Goal: Task Accomplishment & Management: Complete application form

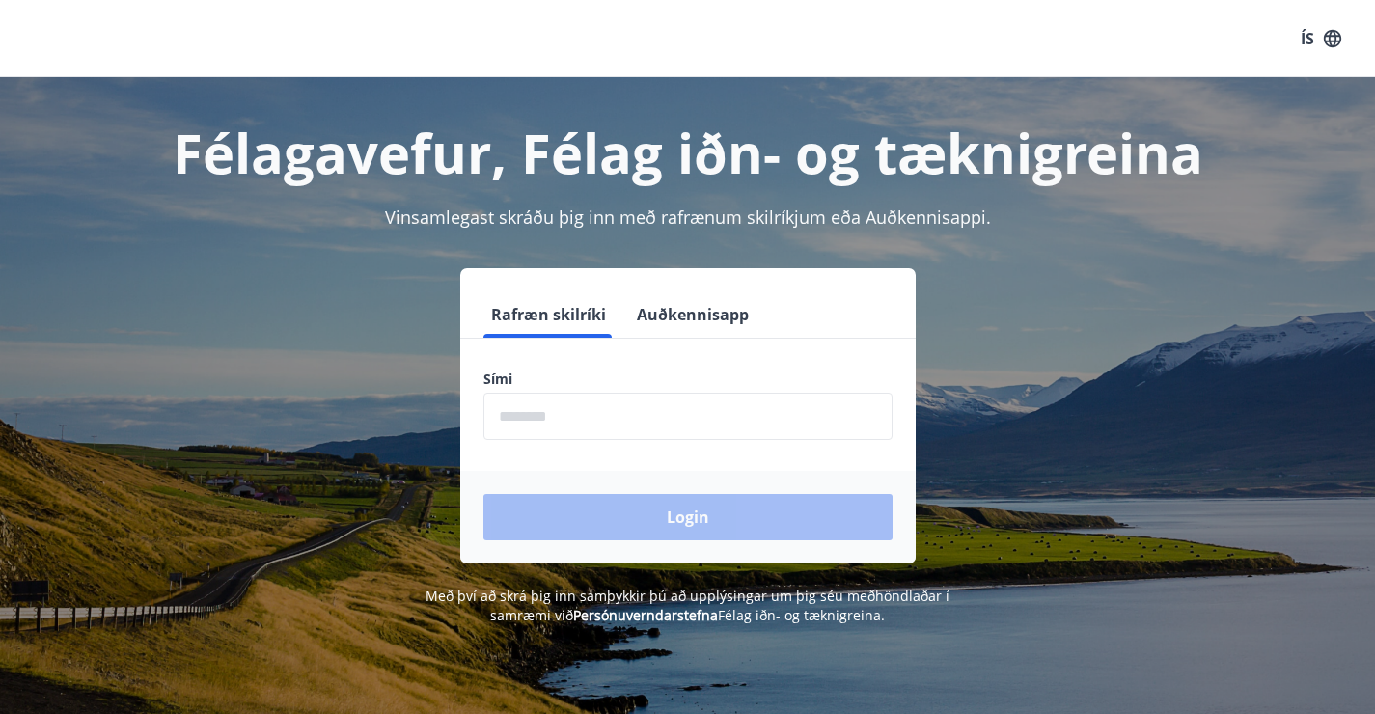
click at [690, 426] on input "phone" at bounding box center [688, 416] width 409 height 47
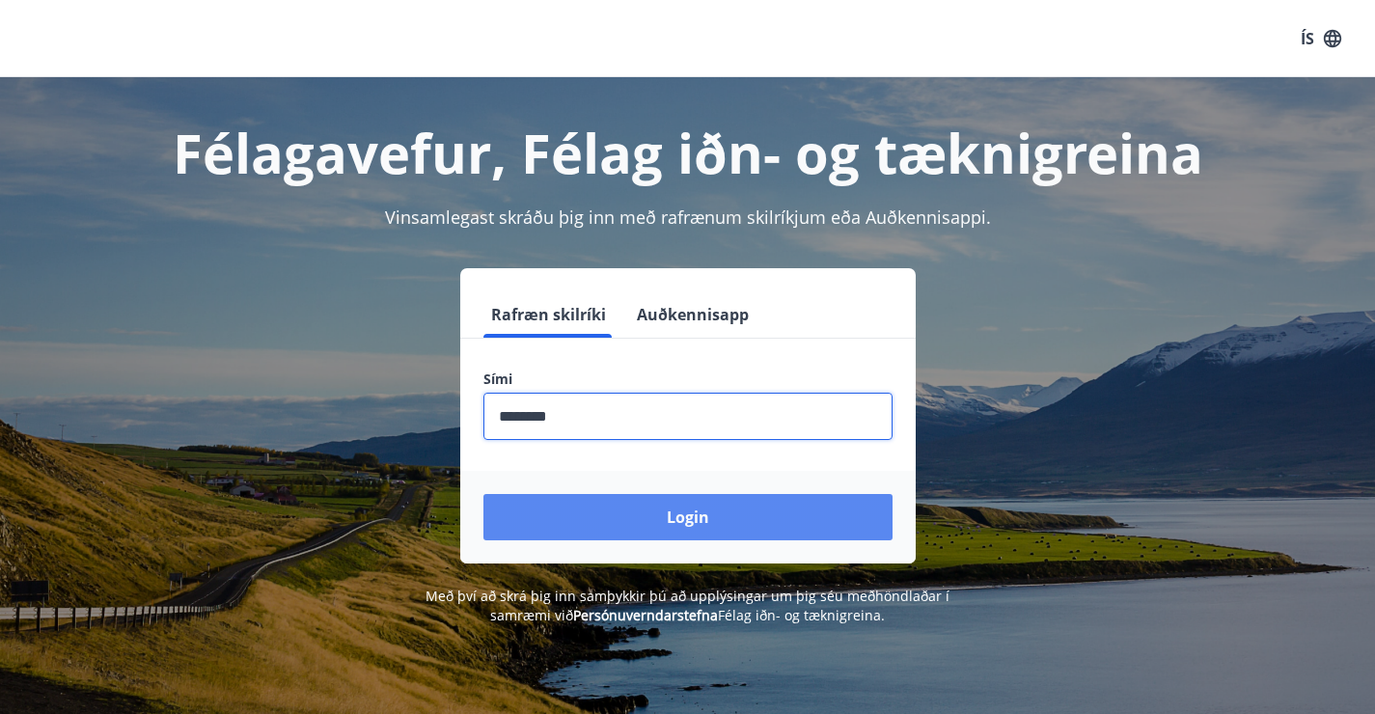
type input "********"
click at [709, 509] on button "Login" at bounding box center [688, 517] width 409 height 46
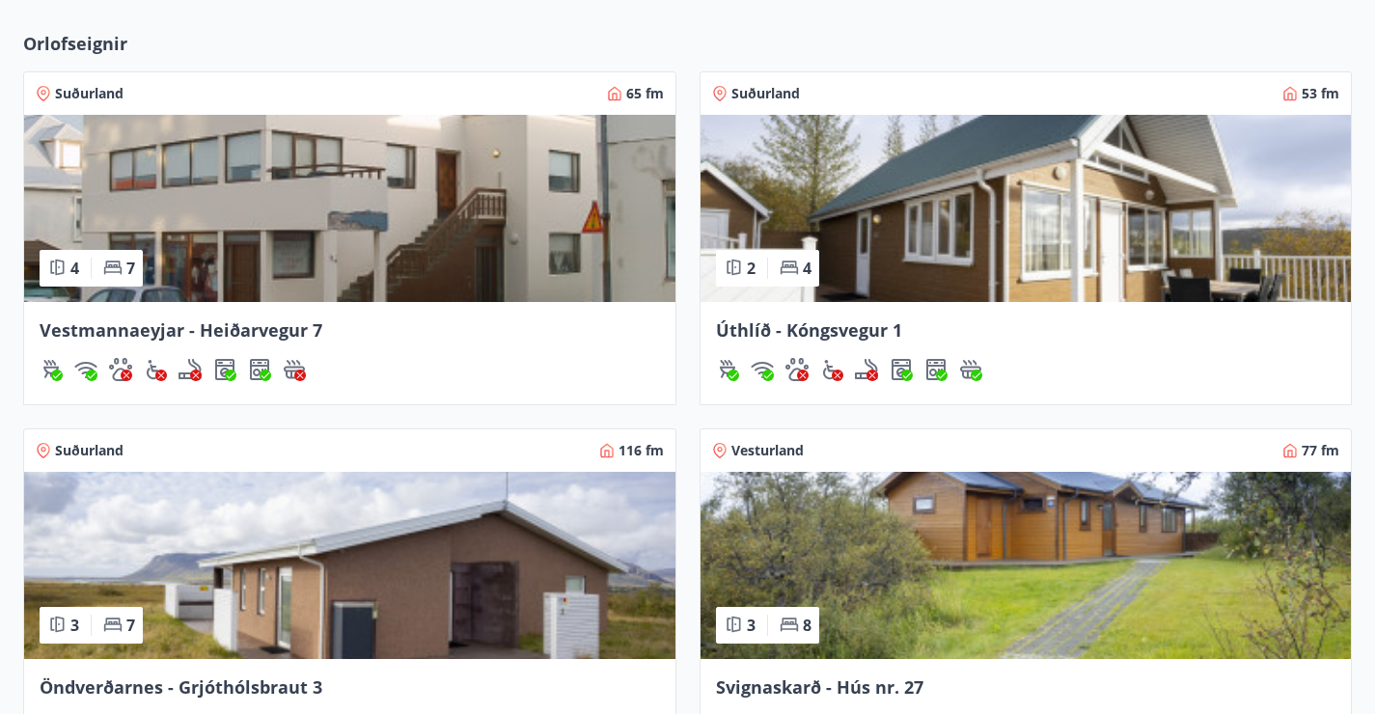
scroll to position [1556, 0]
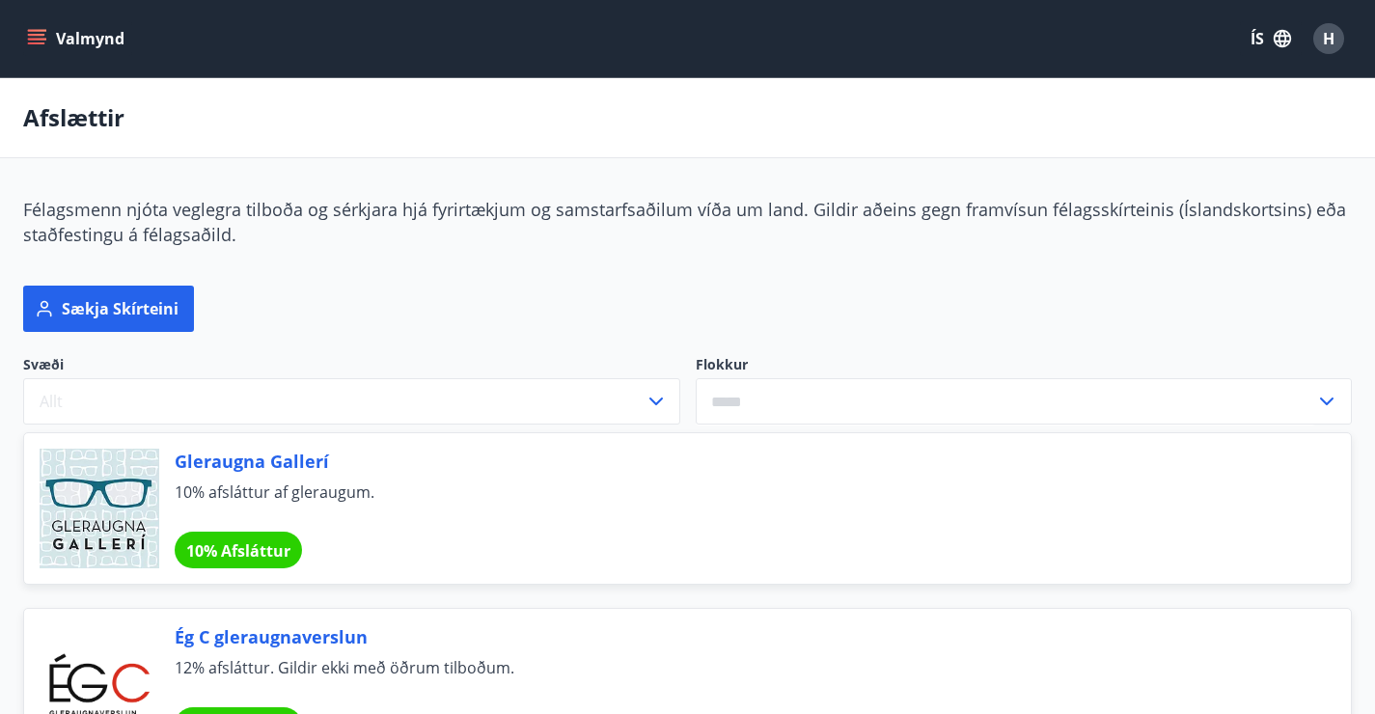
click at [93, 28] on button "Valmynd" at bounding box center [77, 38] width 109 height 35
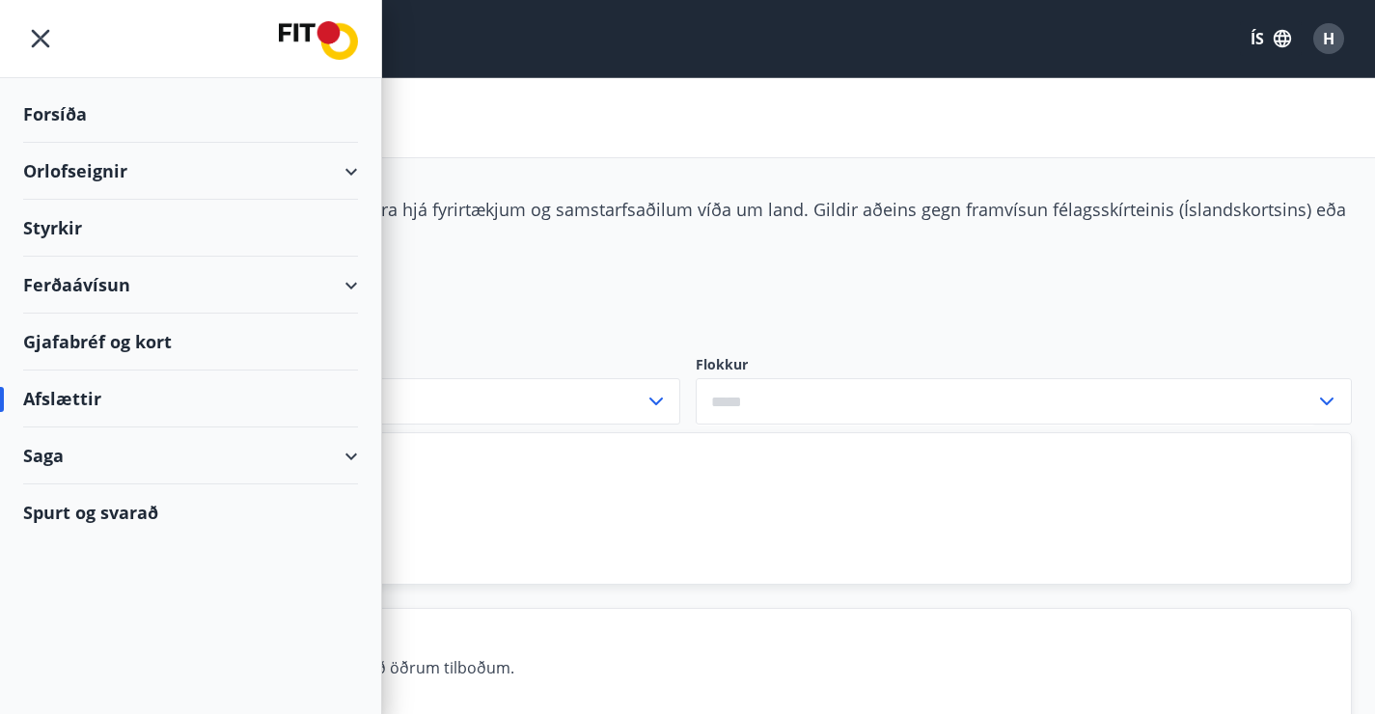
click at [70, 221] on div "Styrkir" at bounding box center [190, 228] width 335 height 57
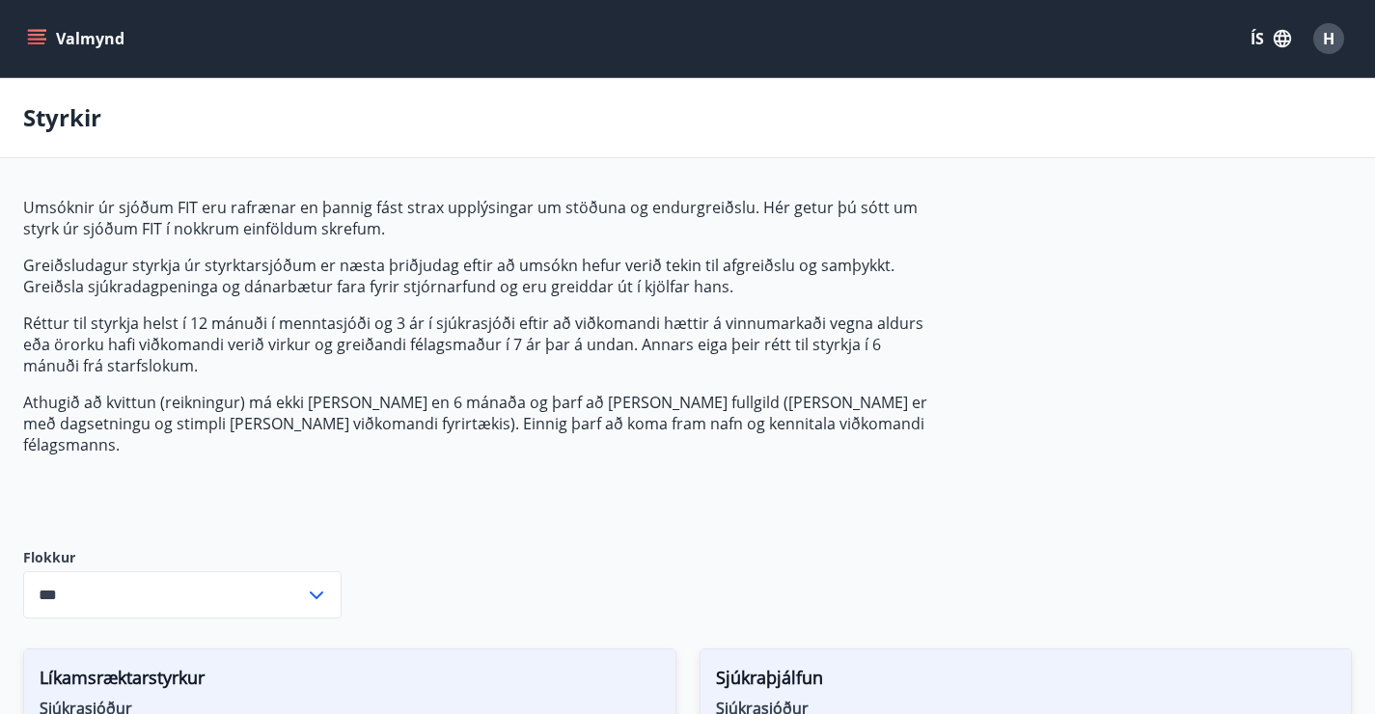
type input "***"
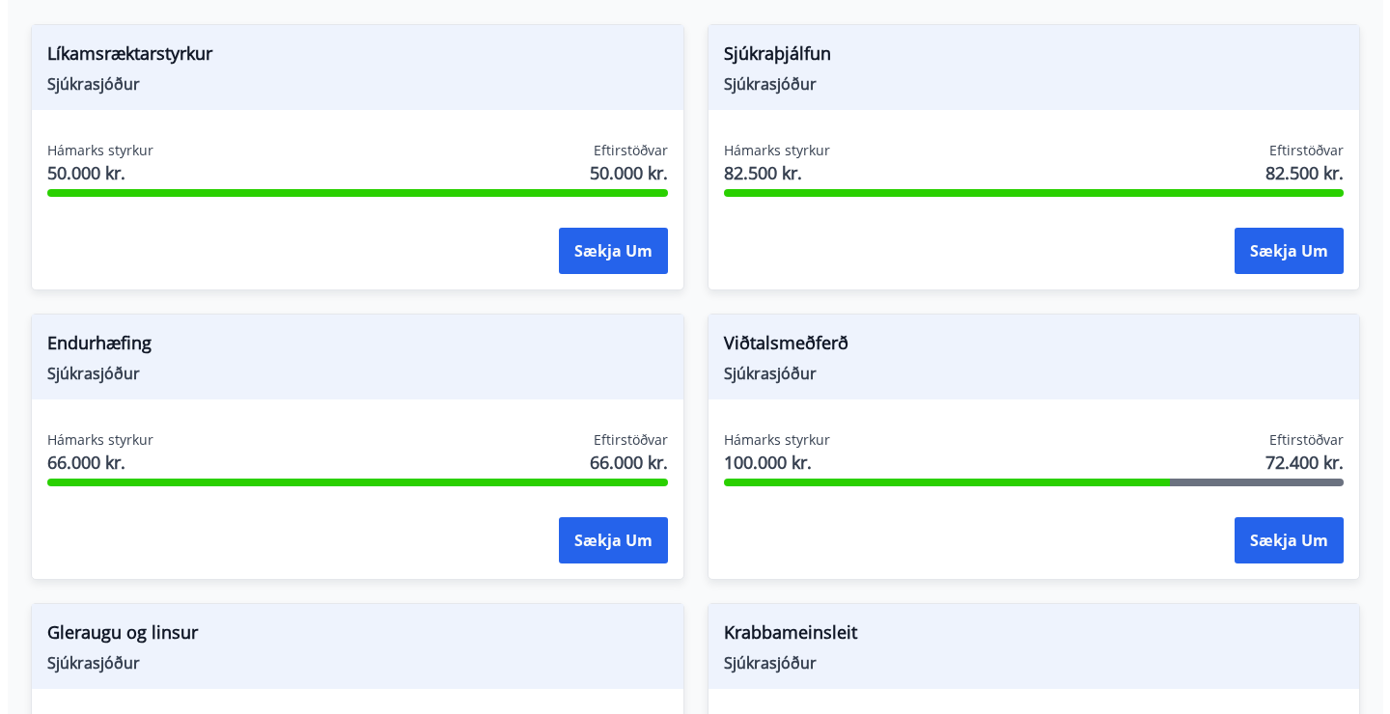
scroll to position [699, 0]
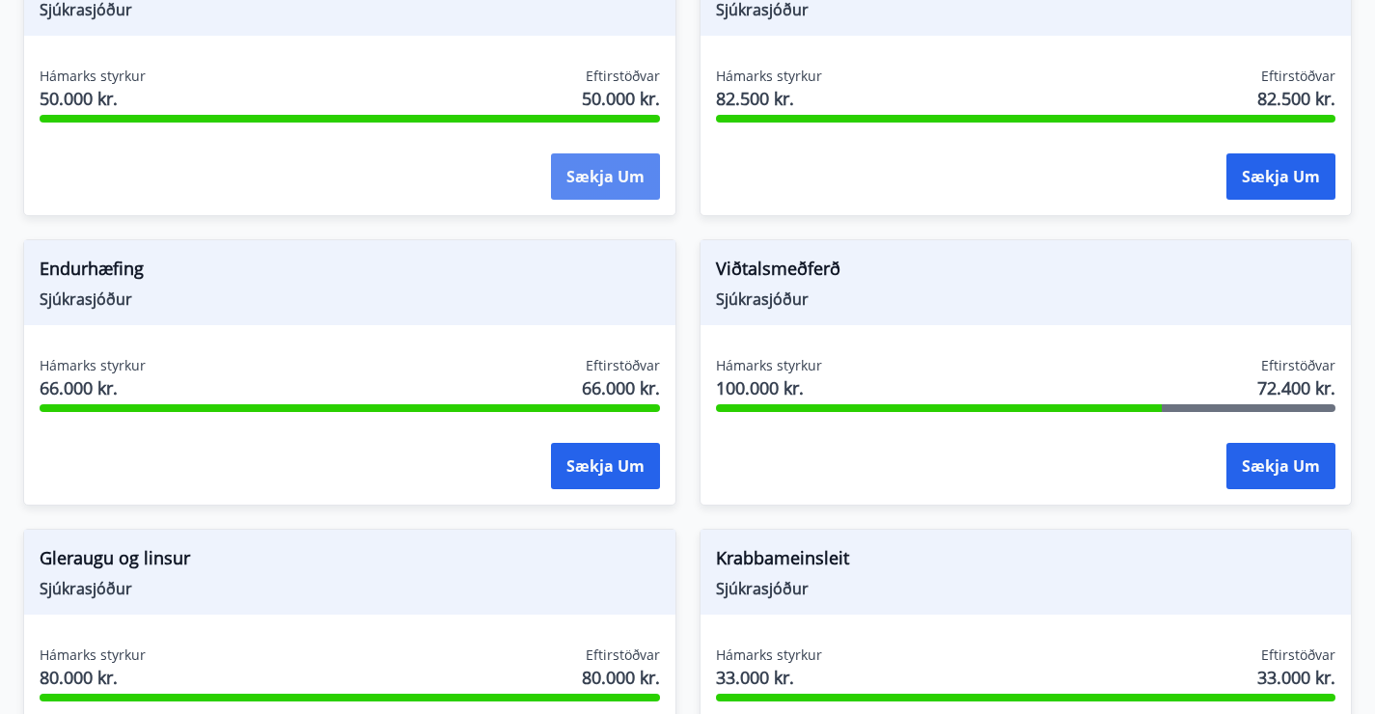
click at [551, 185] on button "Sækja um" at bounding box center [605, 176] width 109 height 46
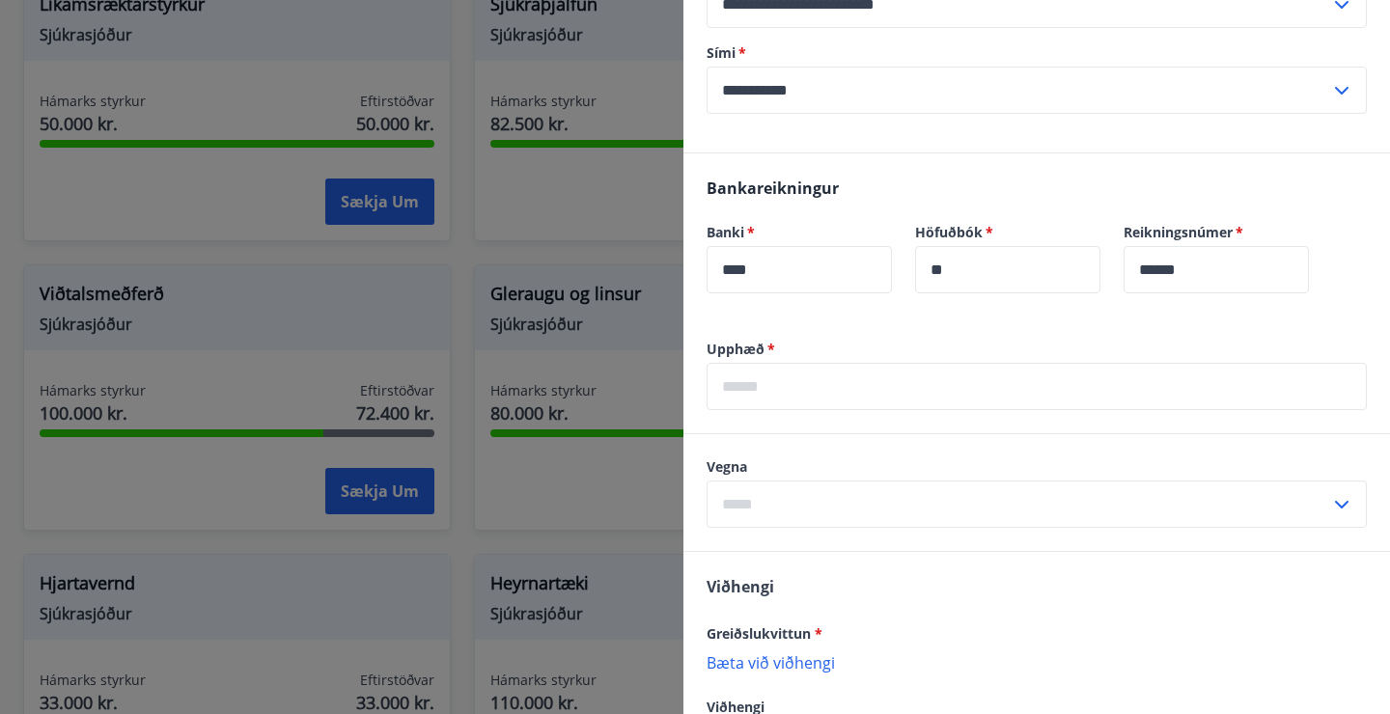
scroll to position [519, 0]
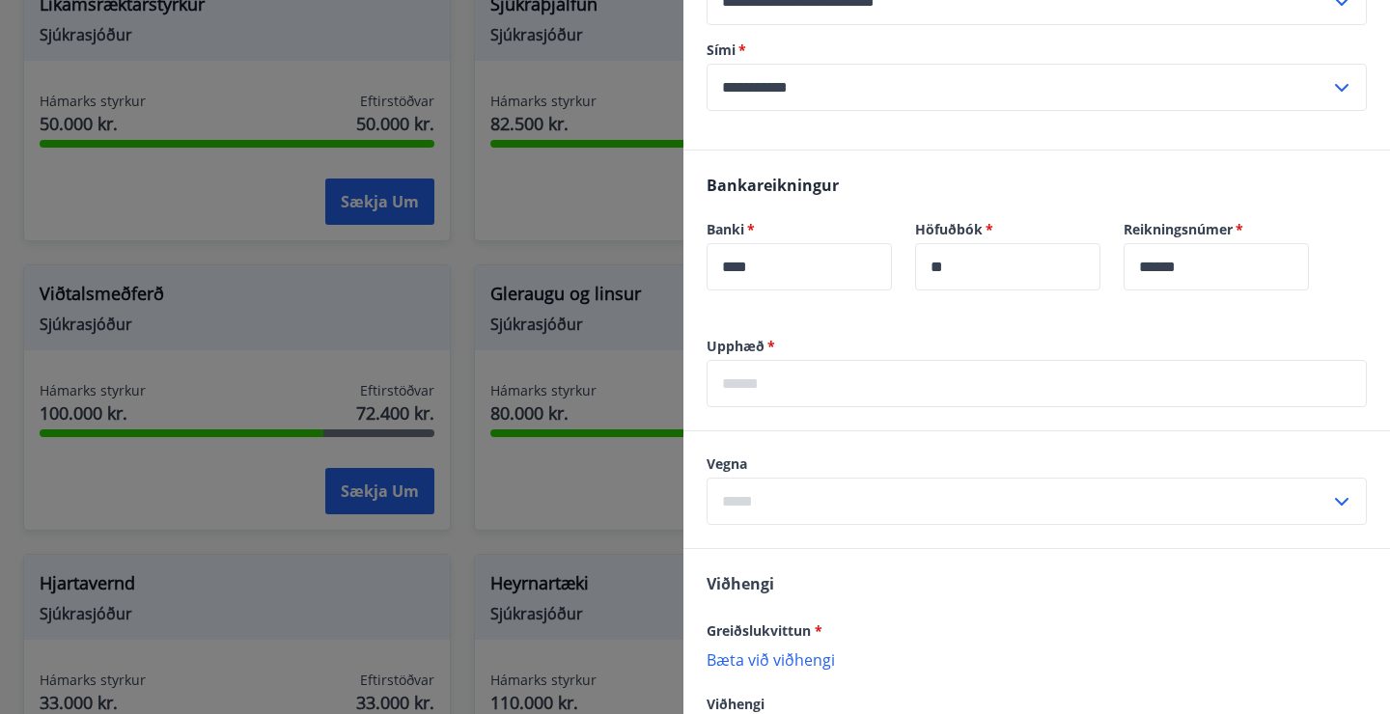
click at [859, 371] on input "text" at bounding box center [1037, 383] width 660 height 47
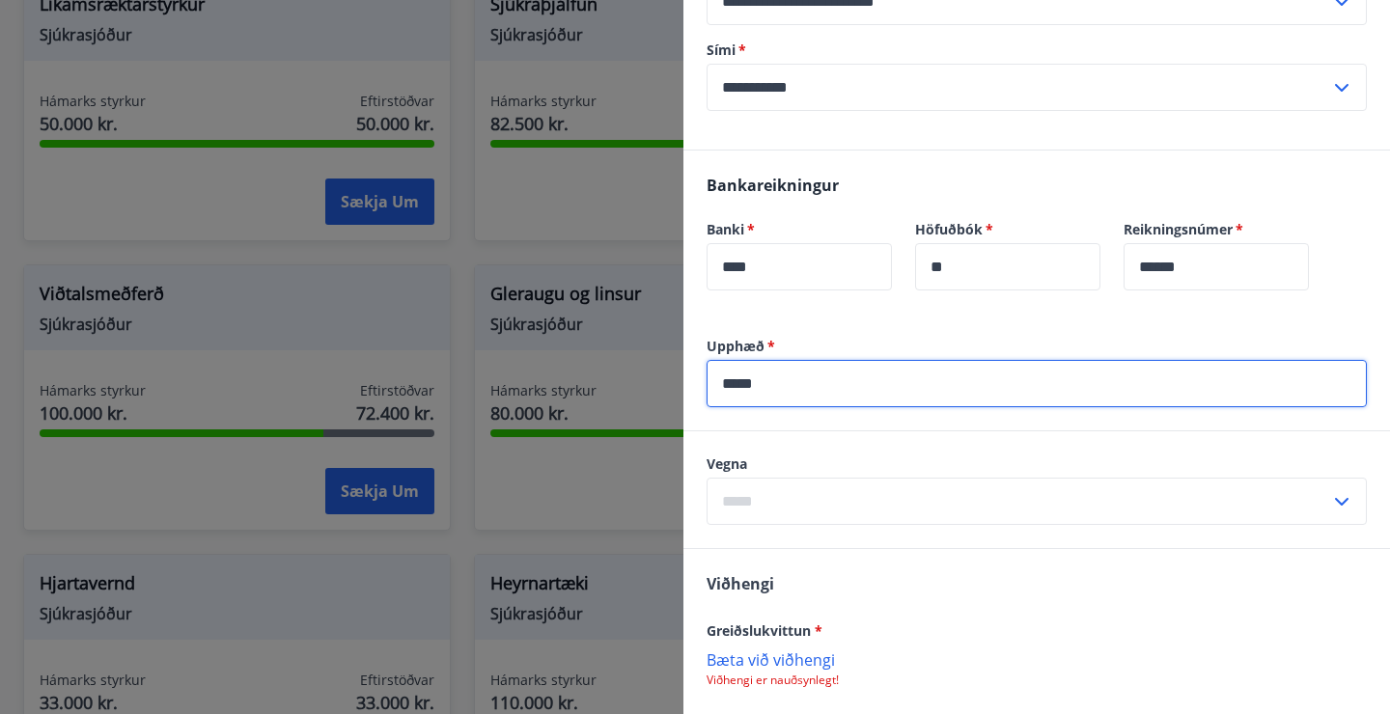
type input "*****"
click at [845, 478] on input "text" at bounding box center [1019, 501] width 624 height 47
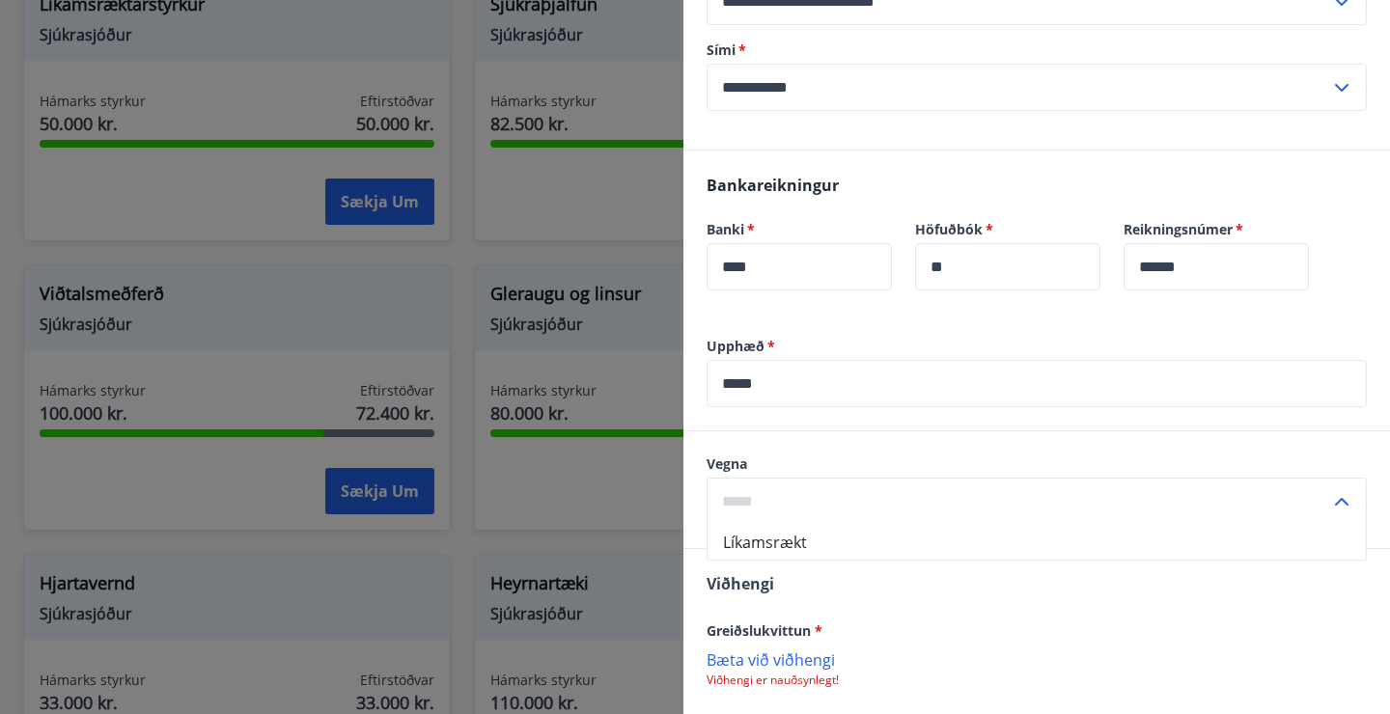
click at [836, 525] on li "Líkamsrækt" at bounding box center [1036, 542] width 658 height 35
type input "**********"
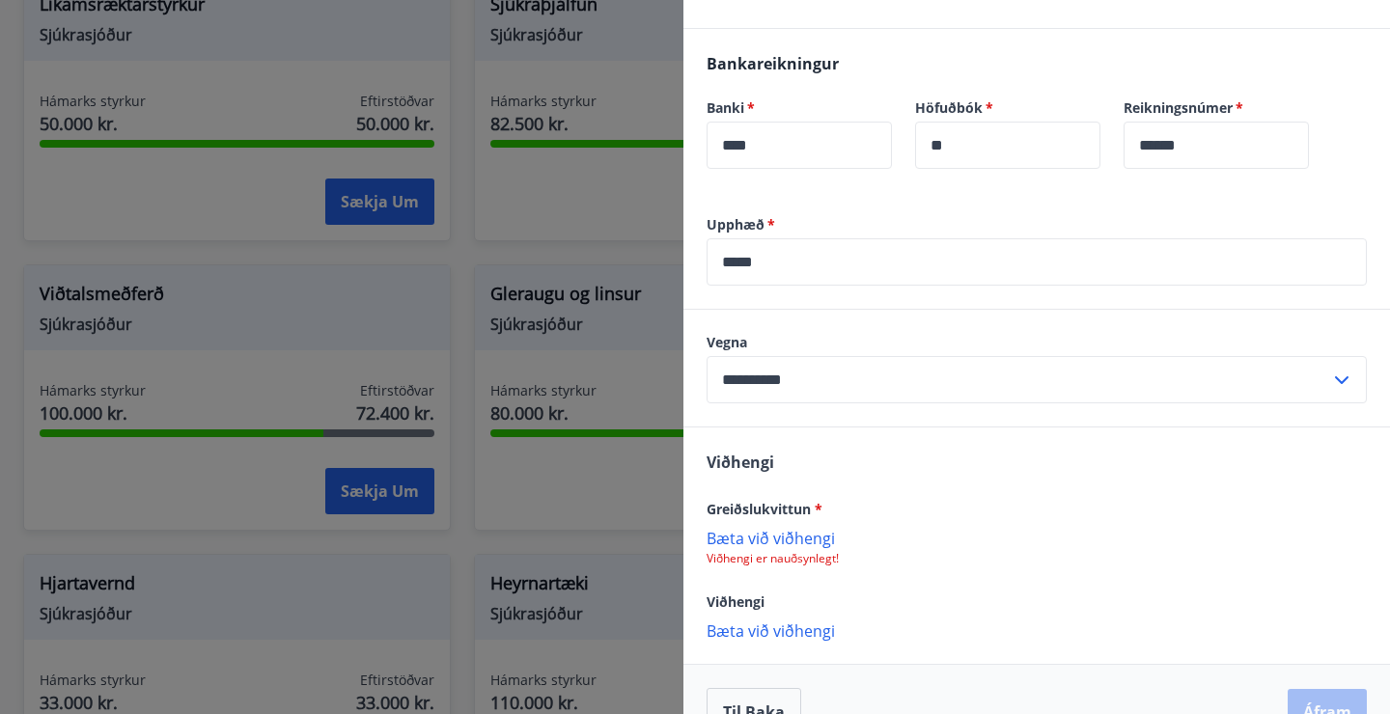
scroll to position [663, 0]
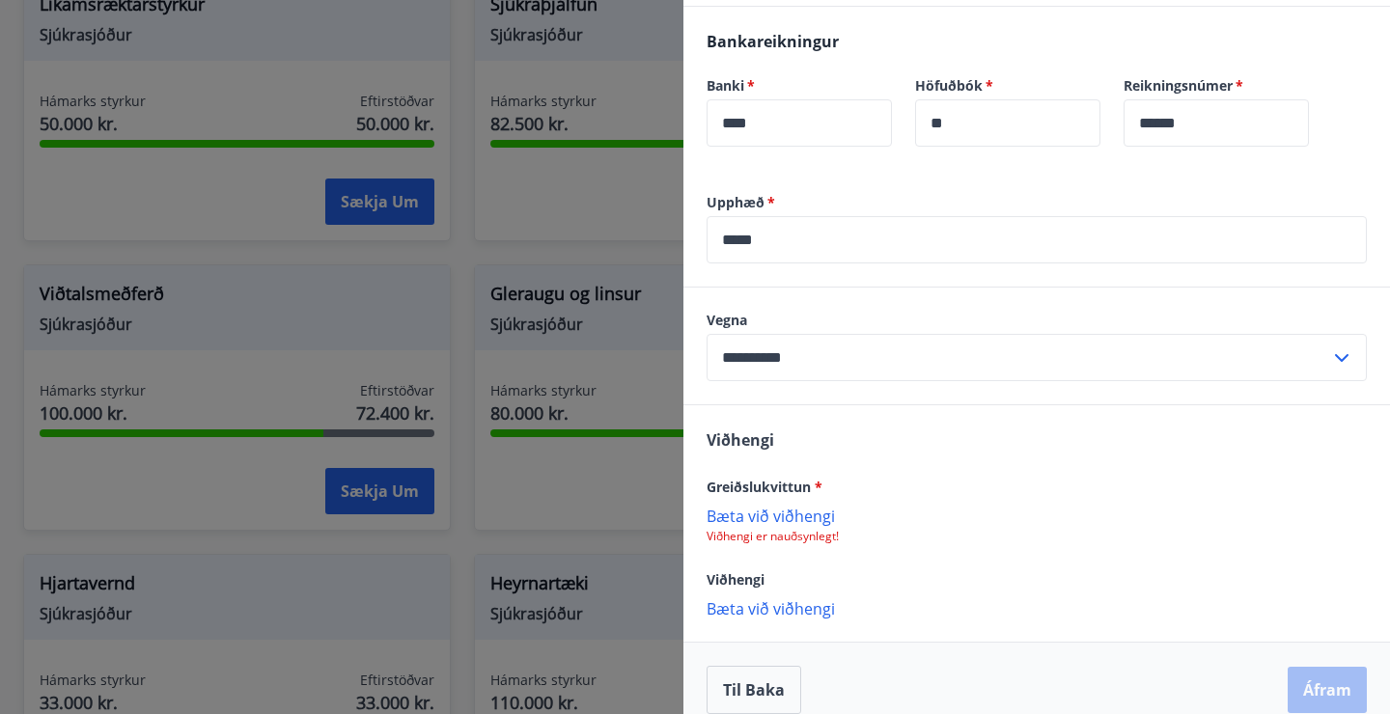
click at [807, 506] on p "Bæta við viðhengi" at bounding box center [1037, 515] width 660 height 19
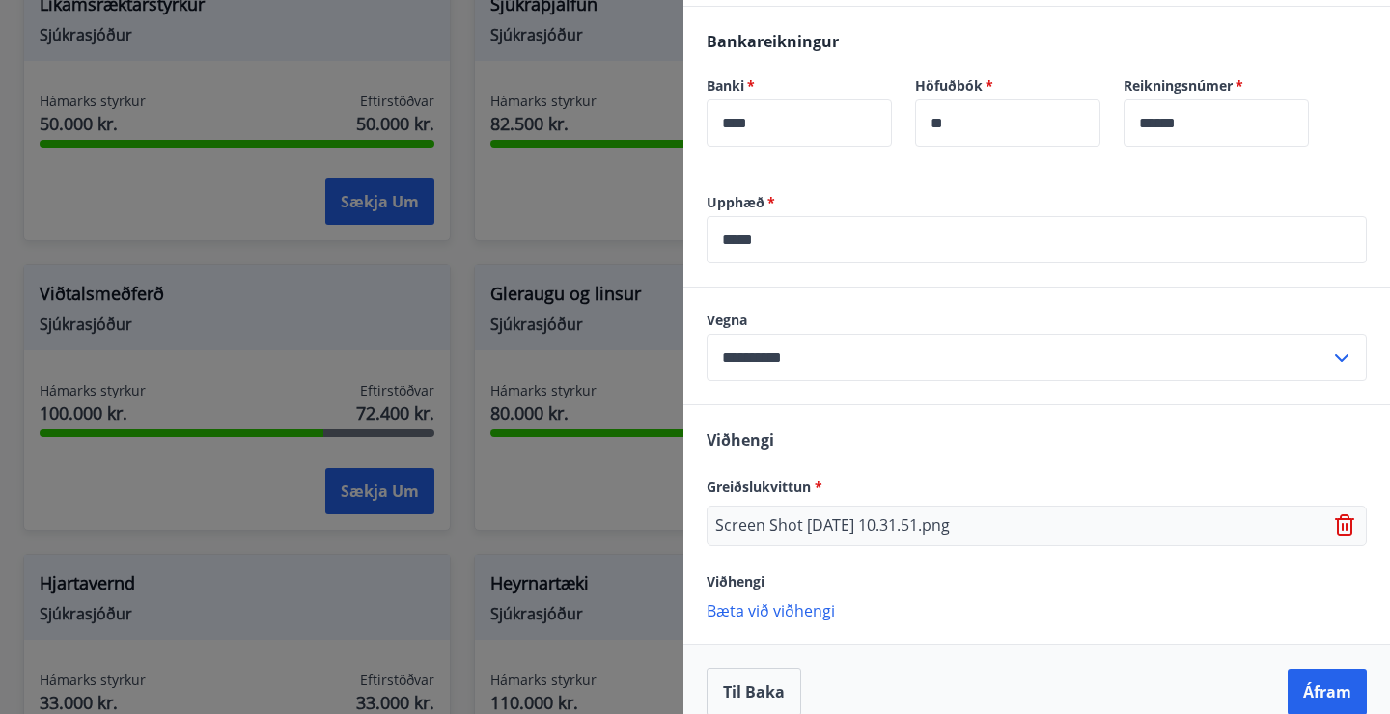
scroll to position [665, 0]
click at [761, 598] on p "Bæta við viðhengi" at bounding box center [1037, 607] width 660 height 19
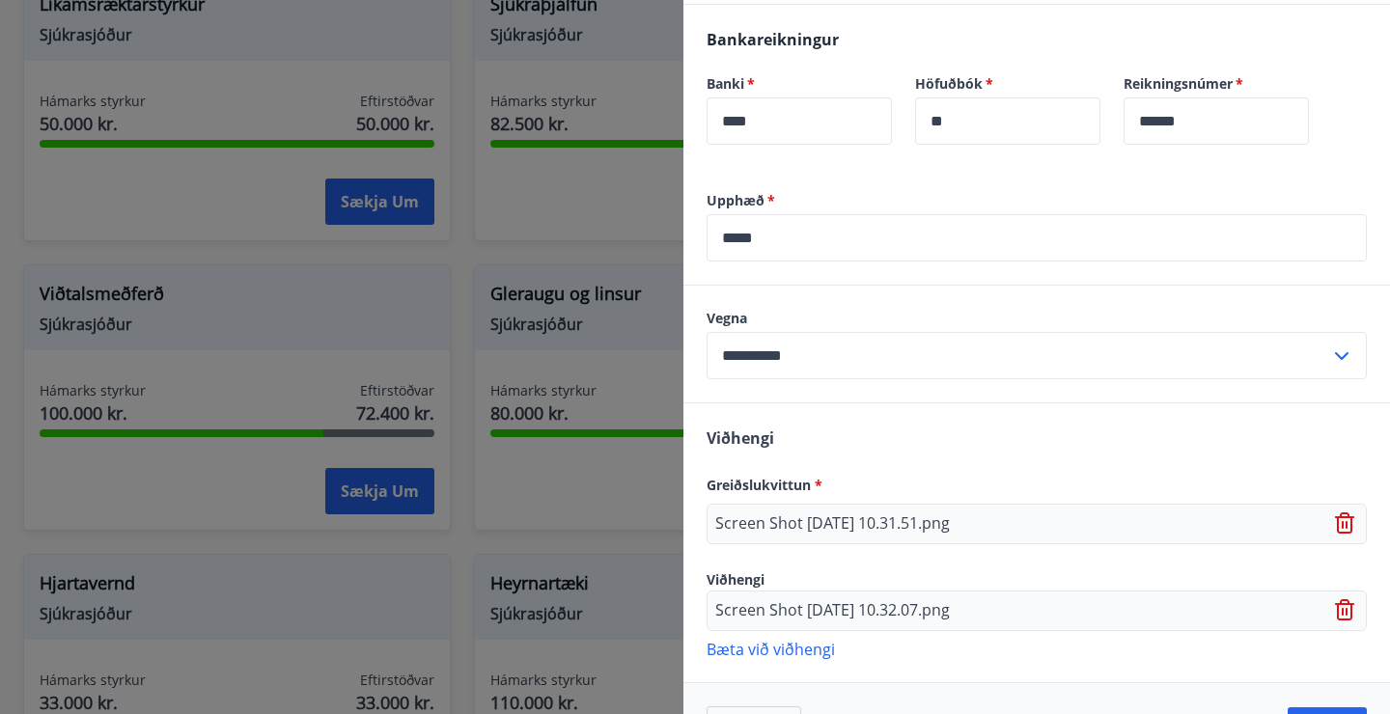
click at [774, 639] on p "Bæta við viðhengi" at bounding box center [1037, 648] width 660 height 19
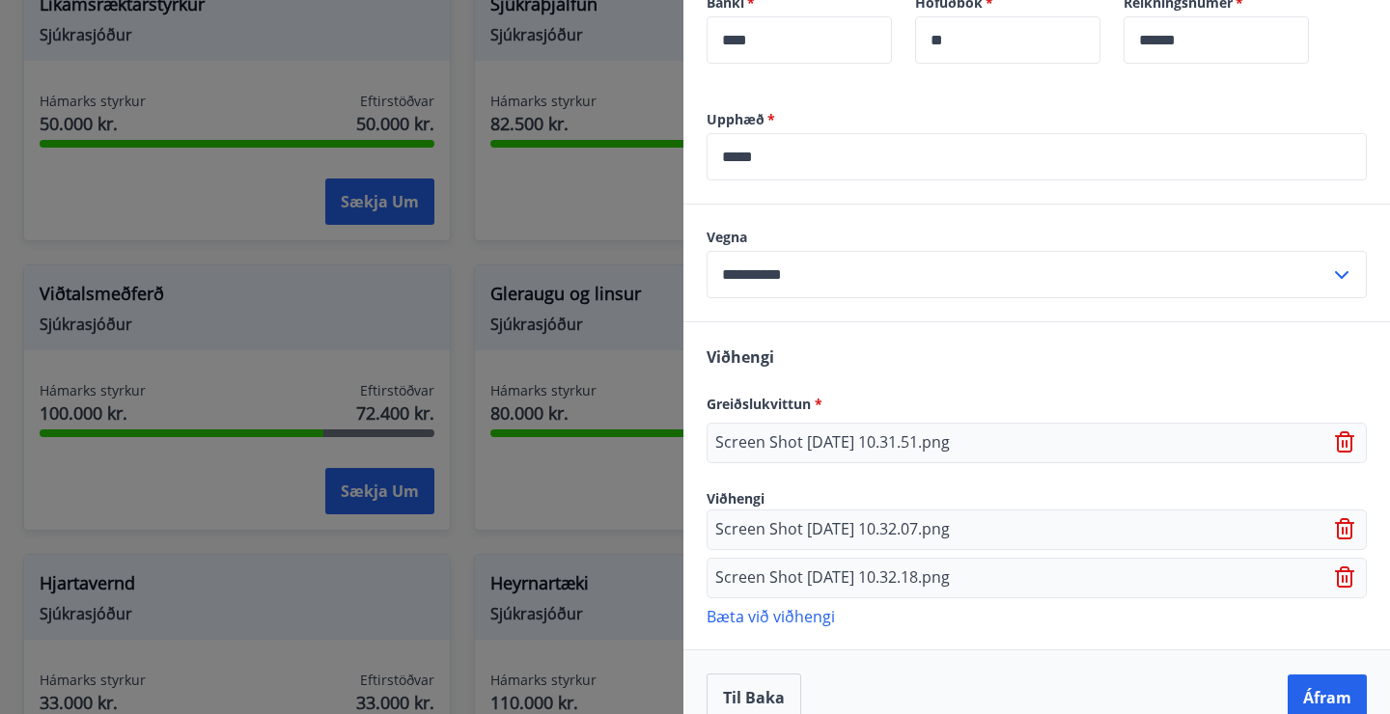
scroll to position [754, 0]
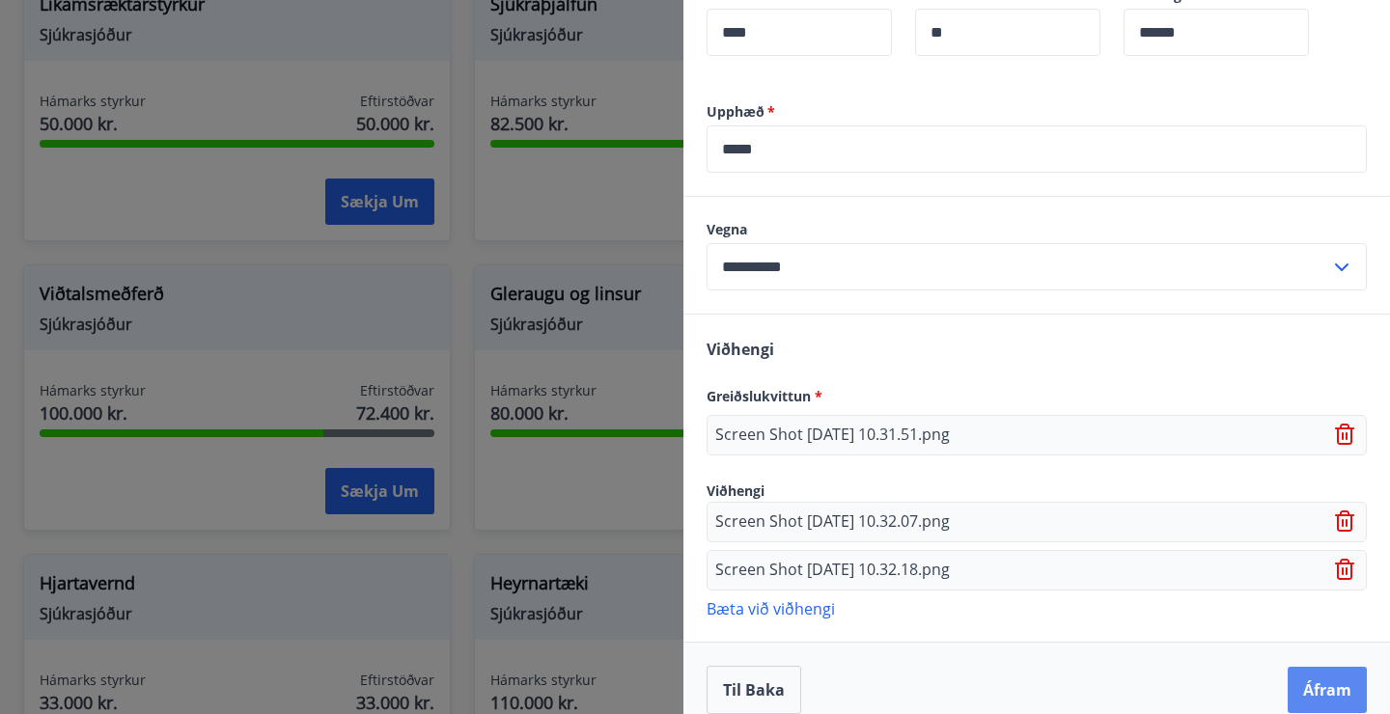
click at [1319, 667] on button "Áfram" at bounding box center [1327, 690] width 79 height 46
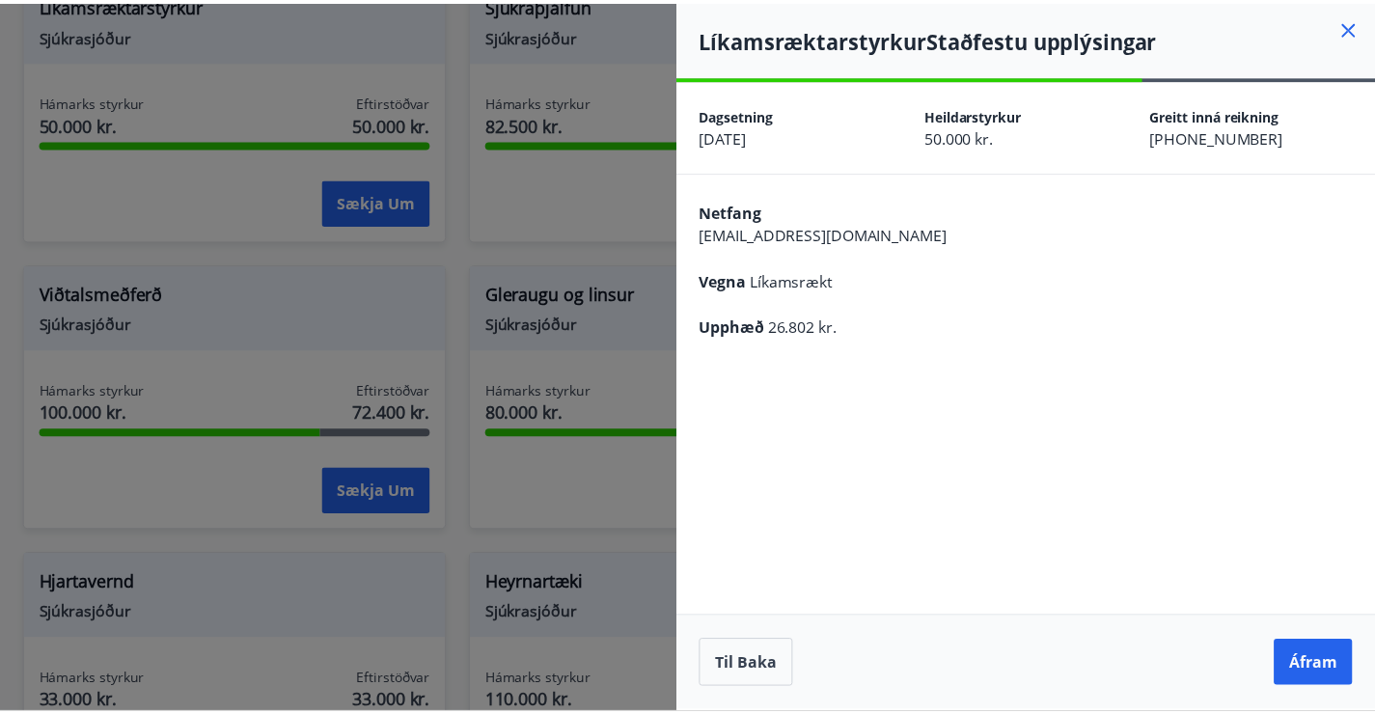
scroll to position [0, 0]
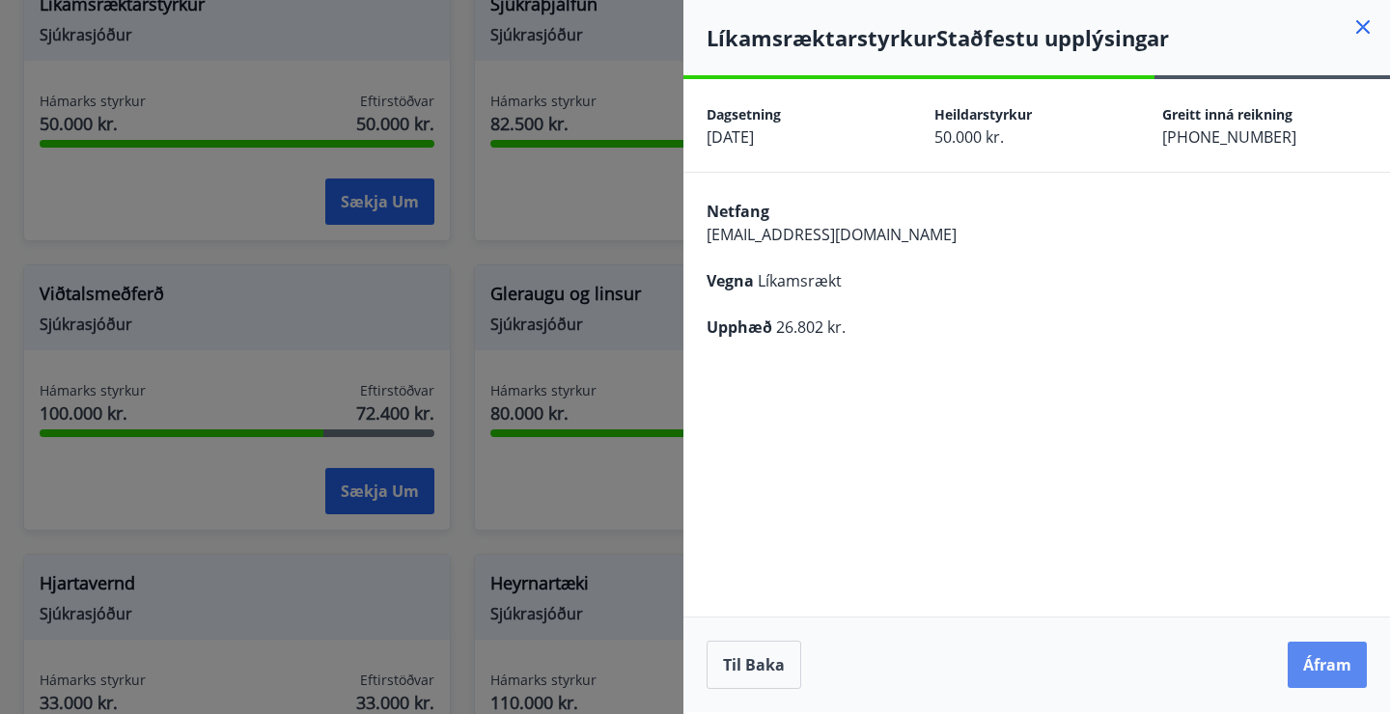
click at [1302, 651] on button "Áfram" at bounding box center [1327, 665] width 79 height 46
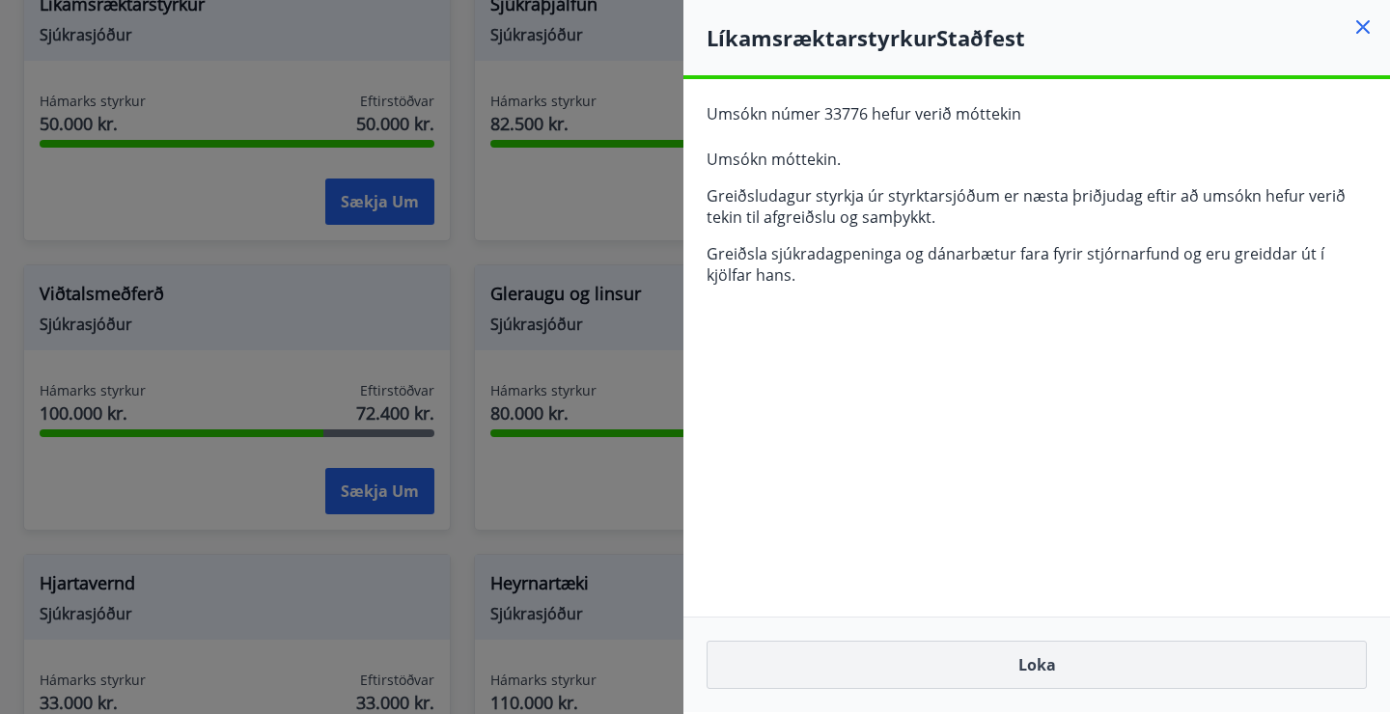
click at [1037, 656] on button "Loka" at bounding box center [1037, 665] width 660 height 48
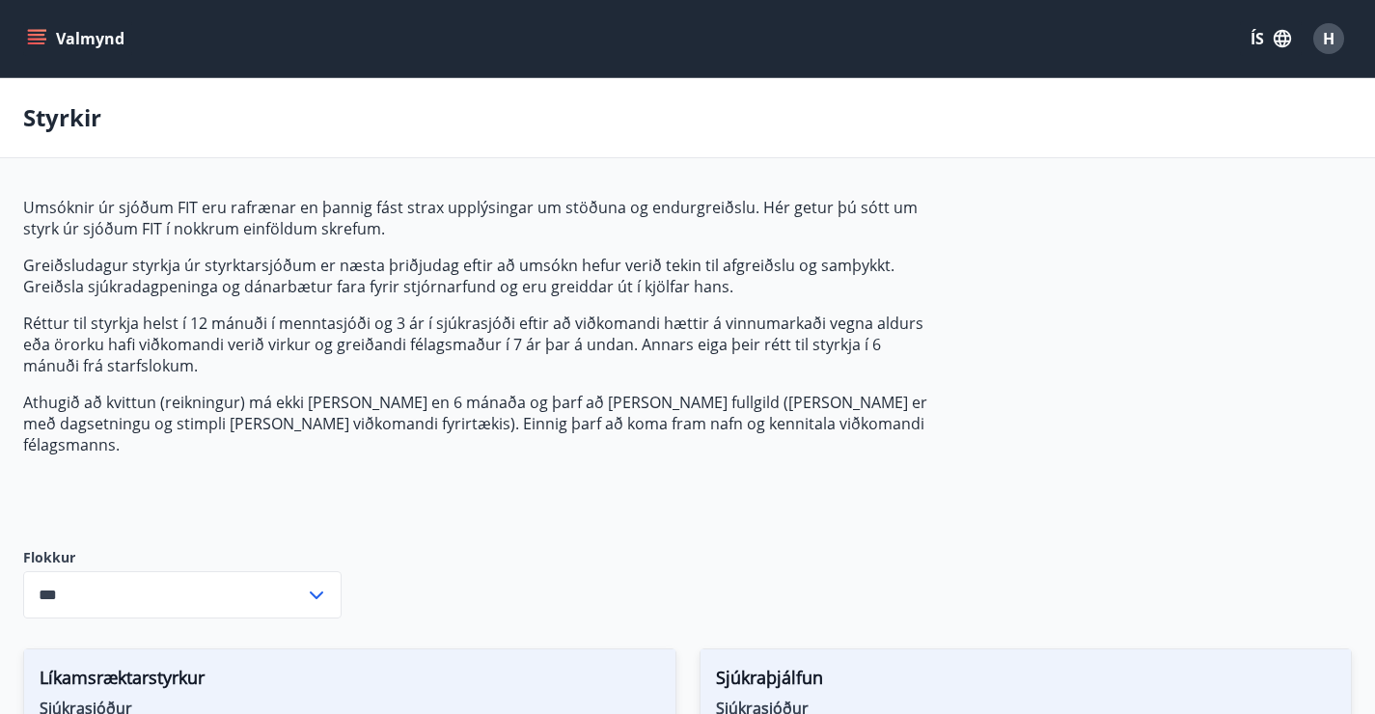
click at [886, 434] on p "Athugið að kvittun (reikningur) má ekki [PERSON_NAME] en 6 mánaða og þarf að [P…" at bounding box center [478, 424] width 911 height 64
click at [43, 26] on button "Valmynd" at bounding box center [77, 38] width 109 height 35
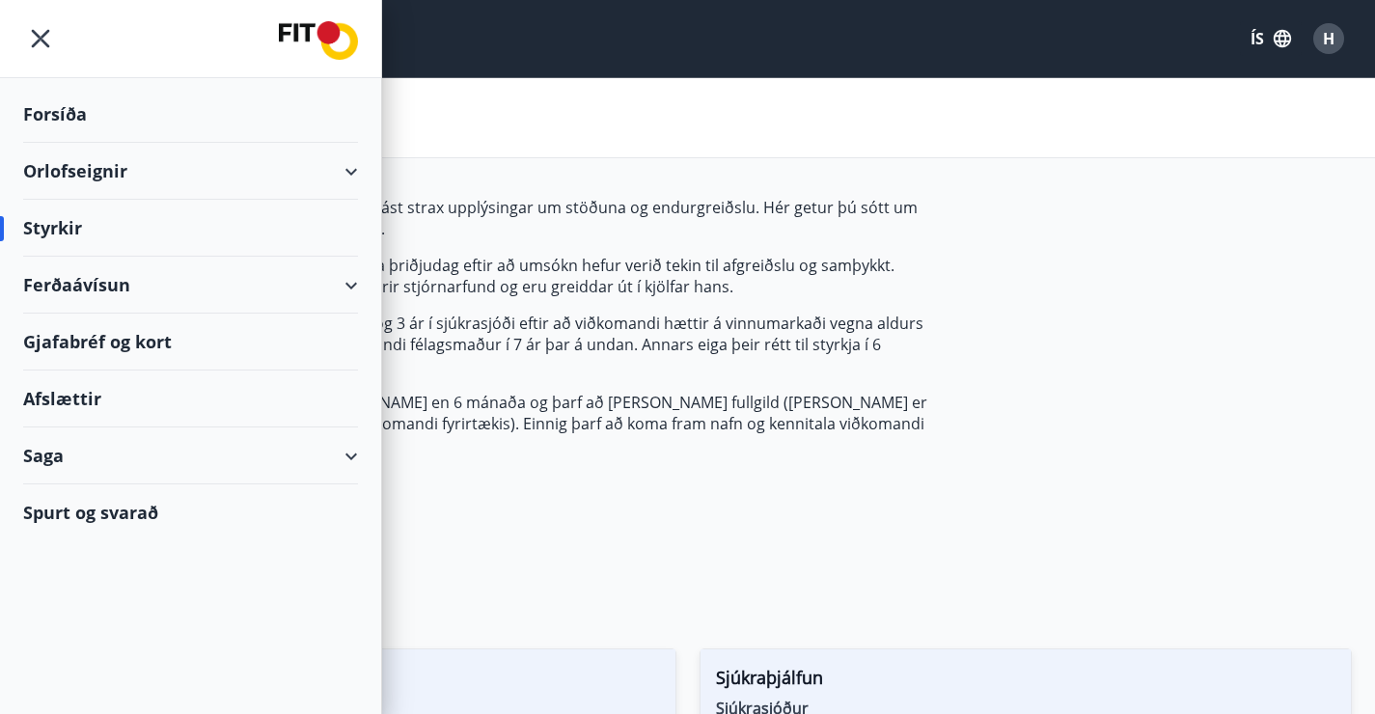
click at [53, 166] on div "Orlofseignir" at bounding box center [190, 171] width 335 height 57
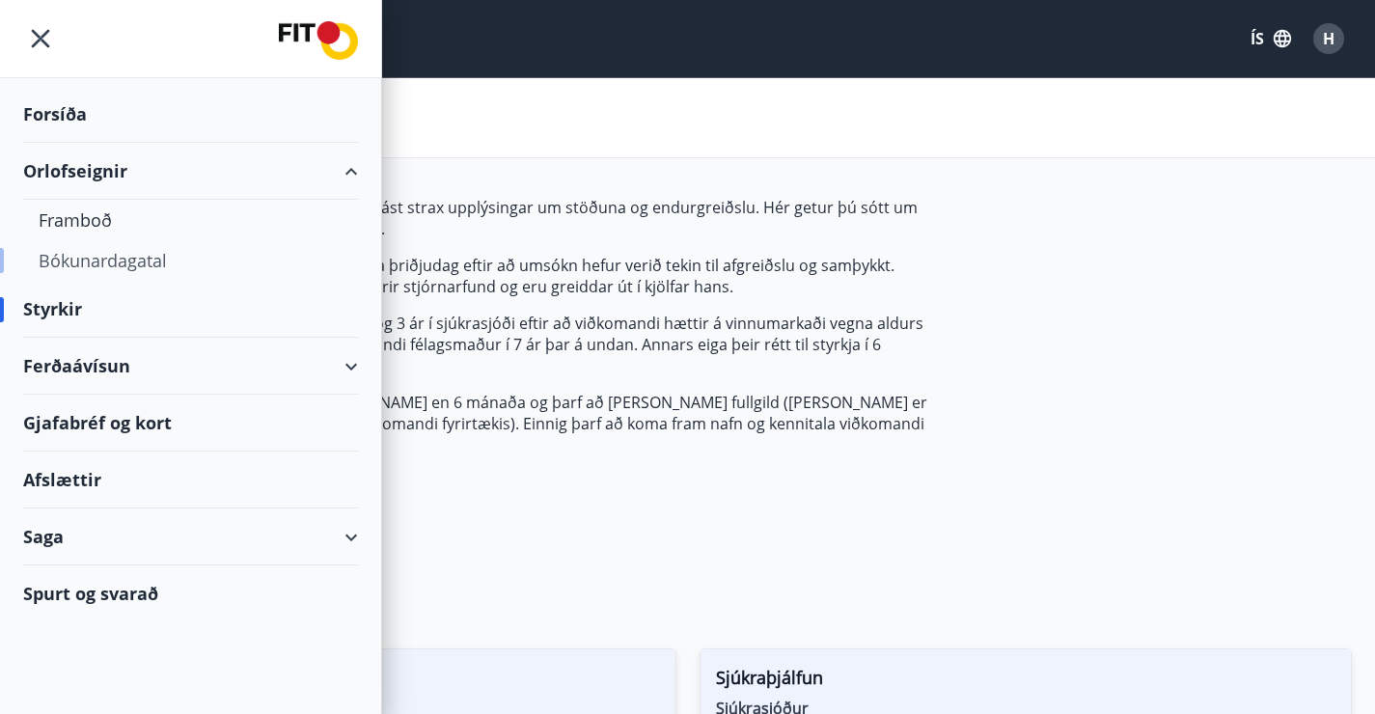
click at [78, 263] on div "Bókunardagatal" at bounding box center [191, 260] width 304 height 41
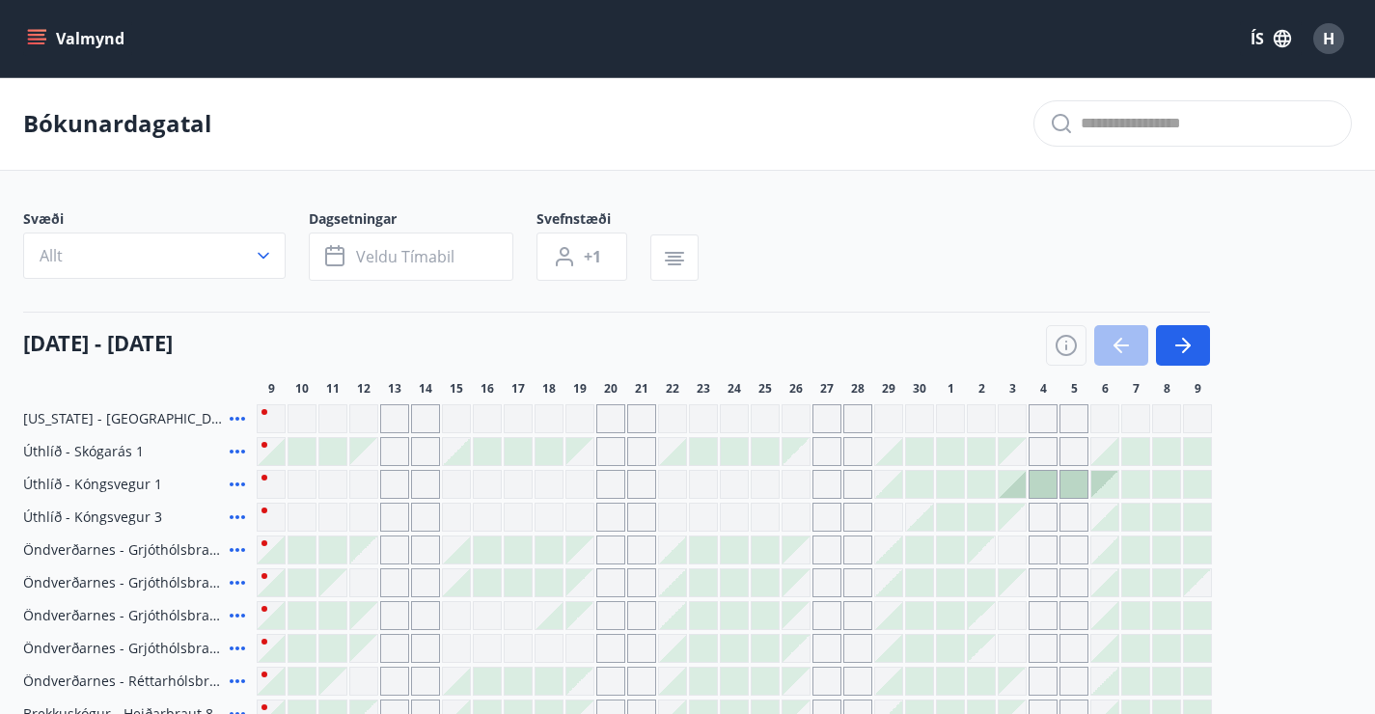
click at [75, 34] on button "Valmynd" at bounding box center [77, 38] width 109 height 35
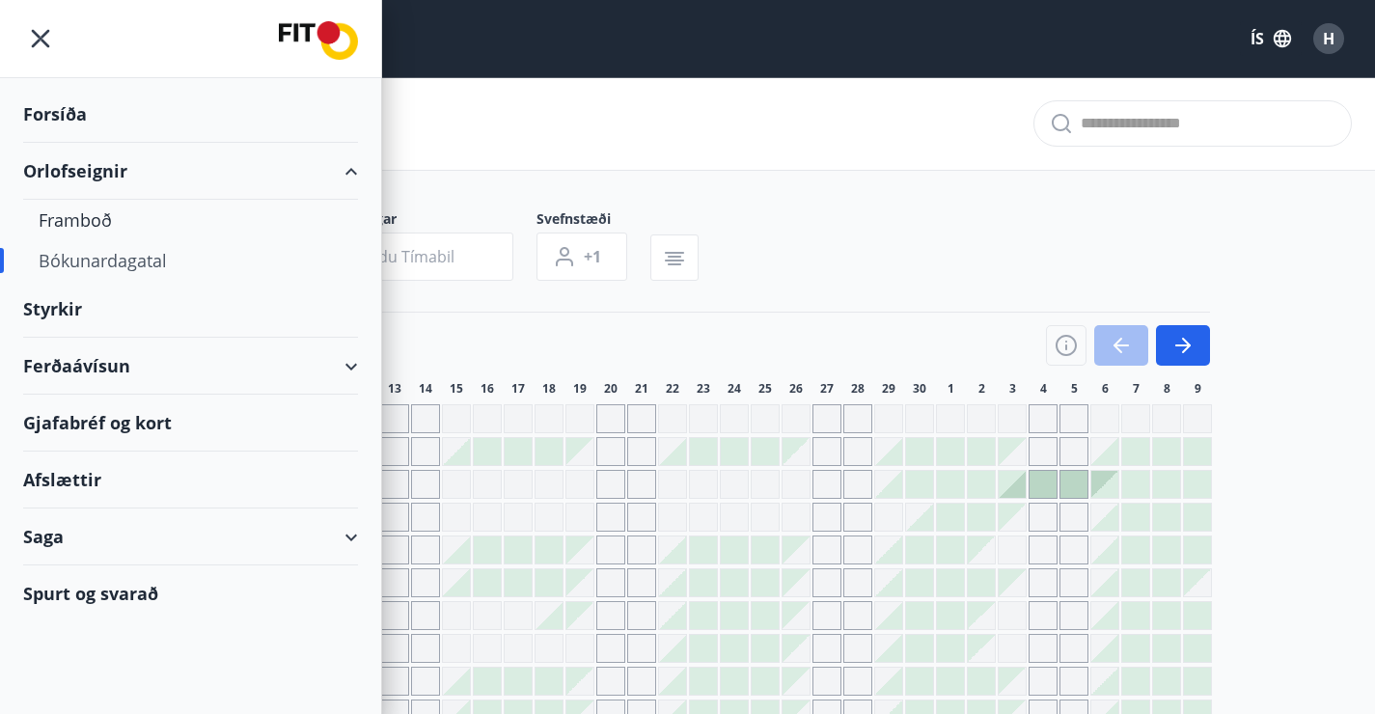
click at [315, 378] on div "Ferðaávísun" at bounding box center [190, 366] width 335 height 57
click at [339, 360] on div "Ferðaávísun" at bounding box center [190, 366] width 335 height 57
click at [333, 361] on div "Ferðaávísun" at bounding box center [190, 366] width 335 height 57
click at [65, 367] on div "Ferðaávísun" at bounding box center [190, 366] width 335 height 57
click at [62, 306] on div "Styrkir" at bounding box center [190, 309] width 335 height 57
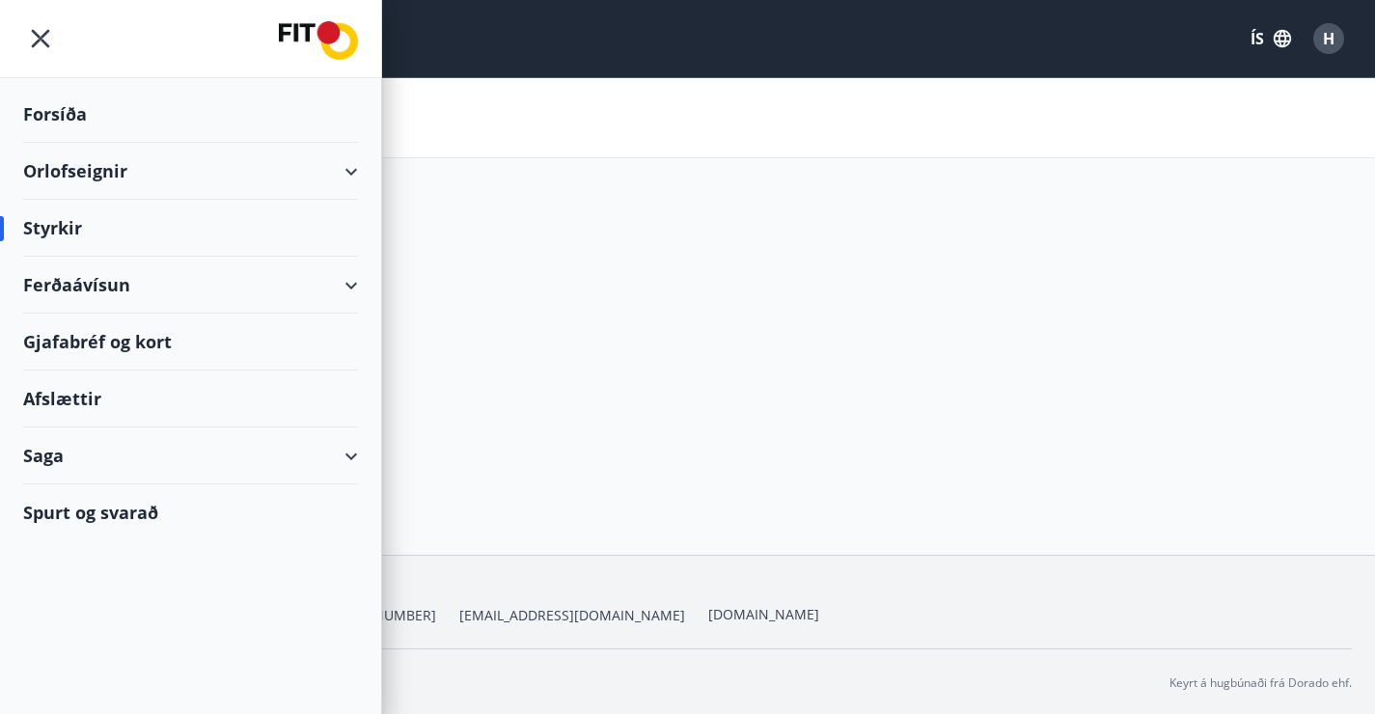
click at [48, 36] on div at bounding box center [190, 39] width 381 height 78
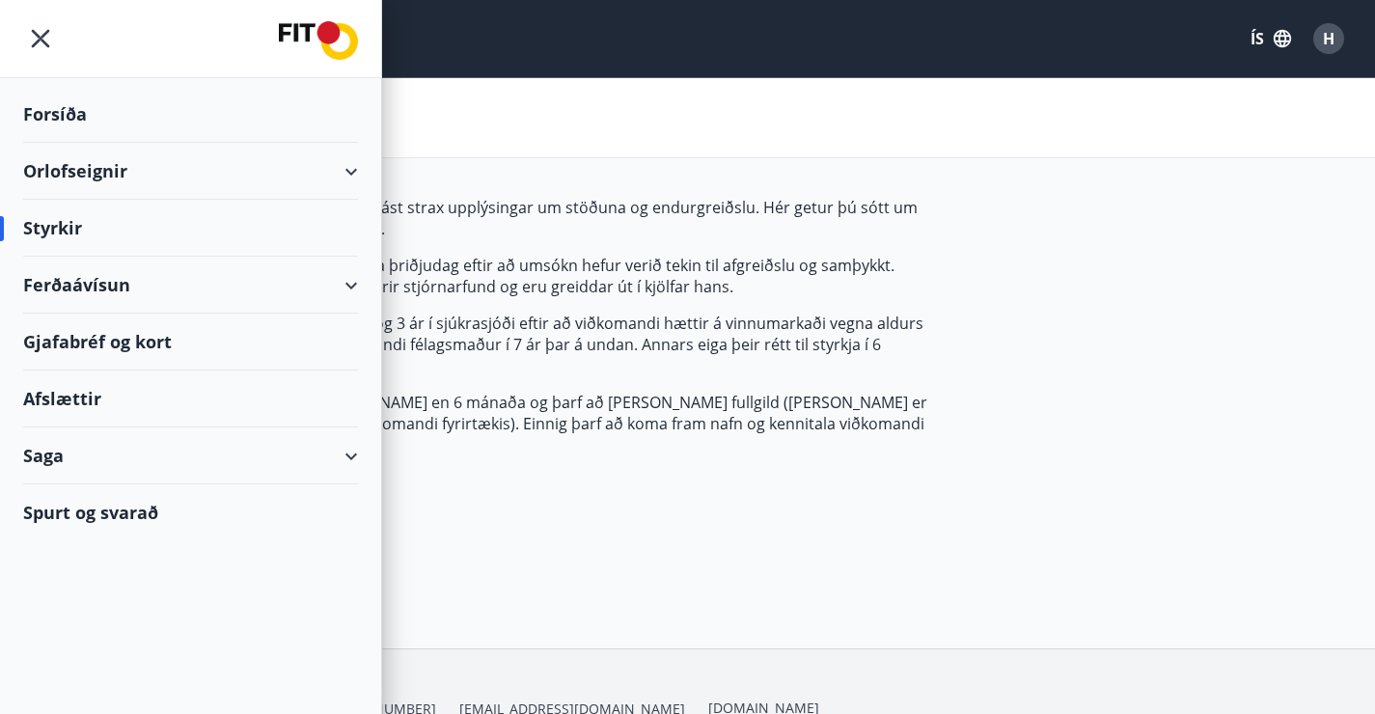
type input "***"
click at [48, 36] on icon "menu" at bounding box center [40, 38] width 35 height 35
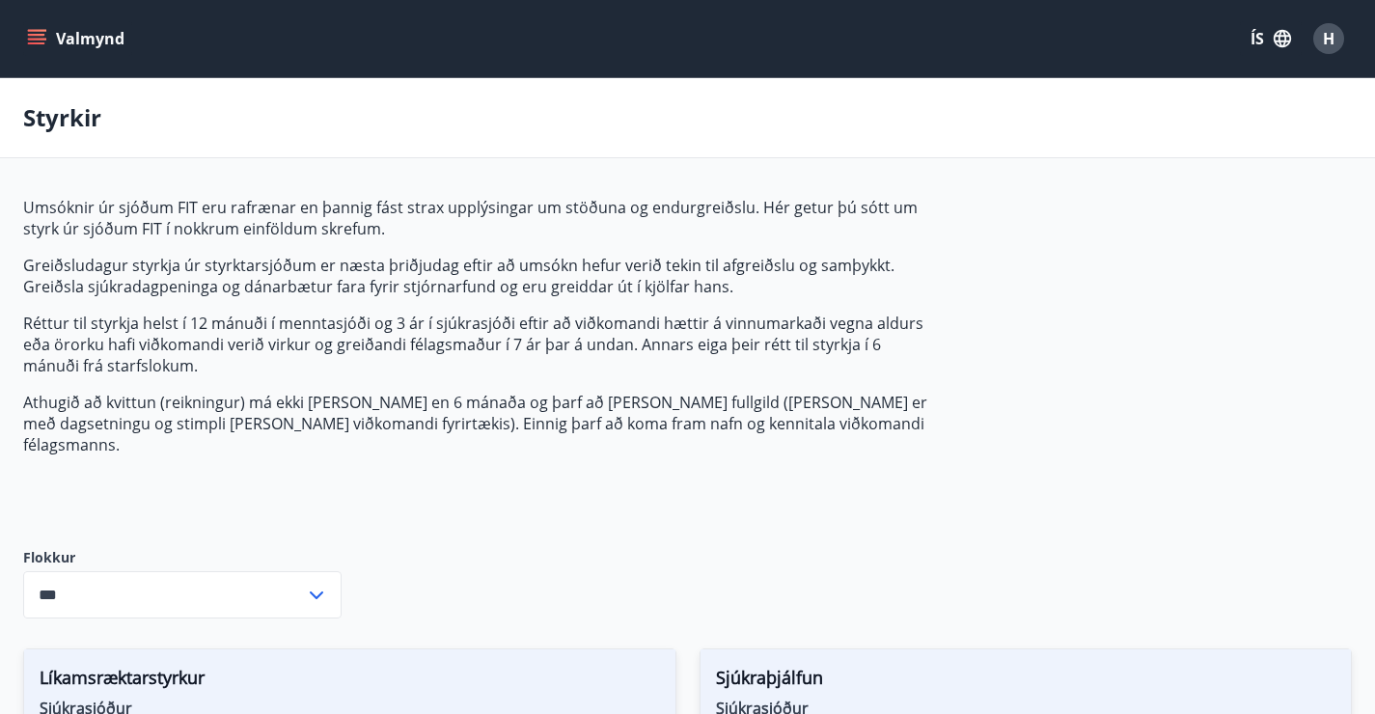
click at [33, 29] on icon "menu" at bounding box center [36, 38] width 19 height 19
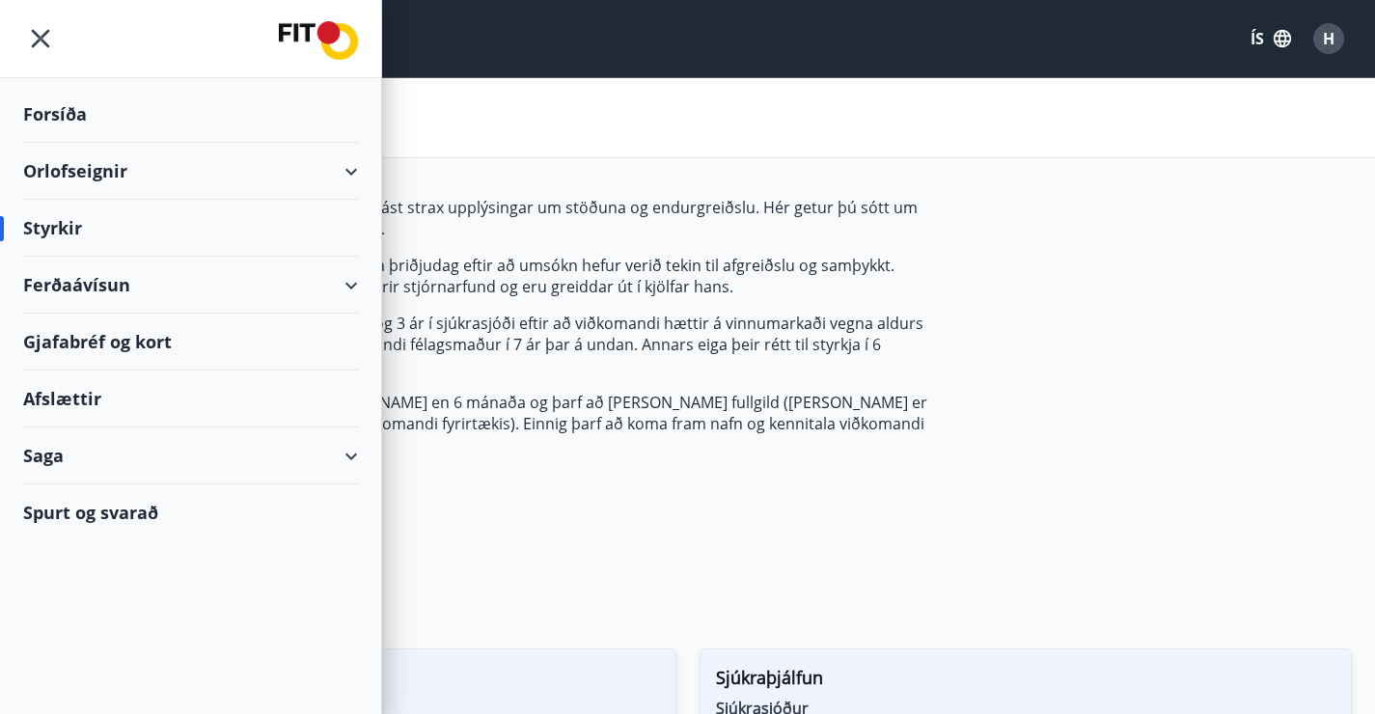
click at [69, 170] on div "Orlofseignir" at bounding box center [190, 171] width 335 height 57
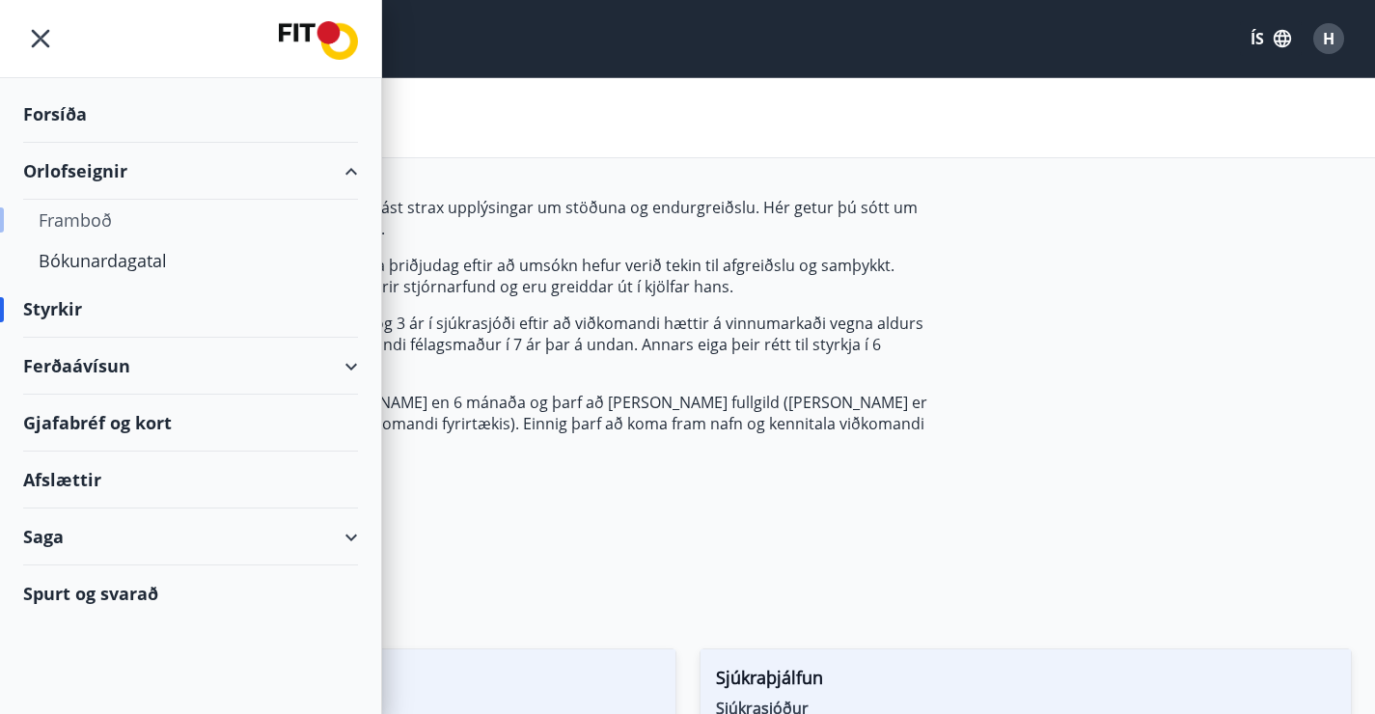
click at [80, 222] on div "Framboð" at bounding box center [191, 220] width 304 height 41
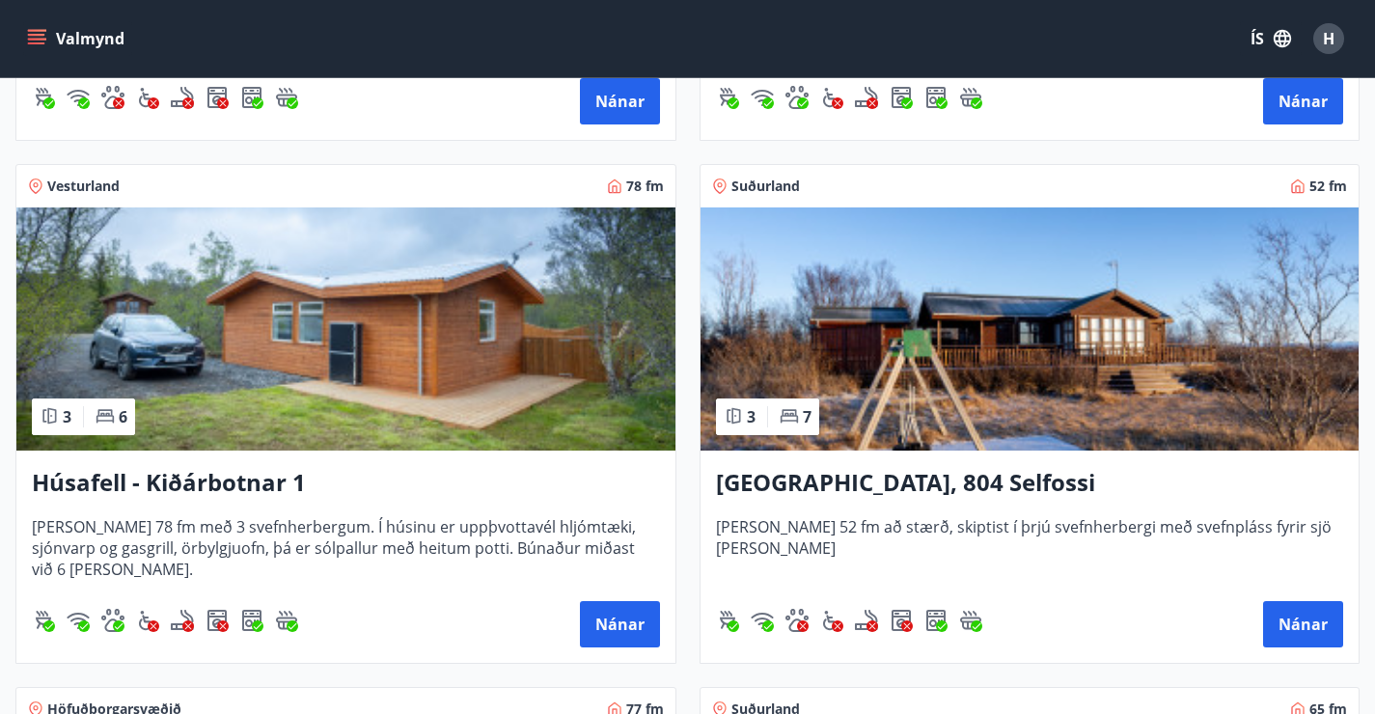
scroll to position [1834, 0]
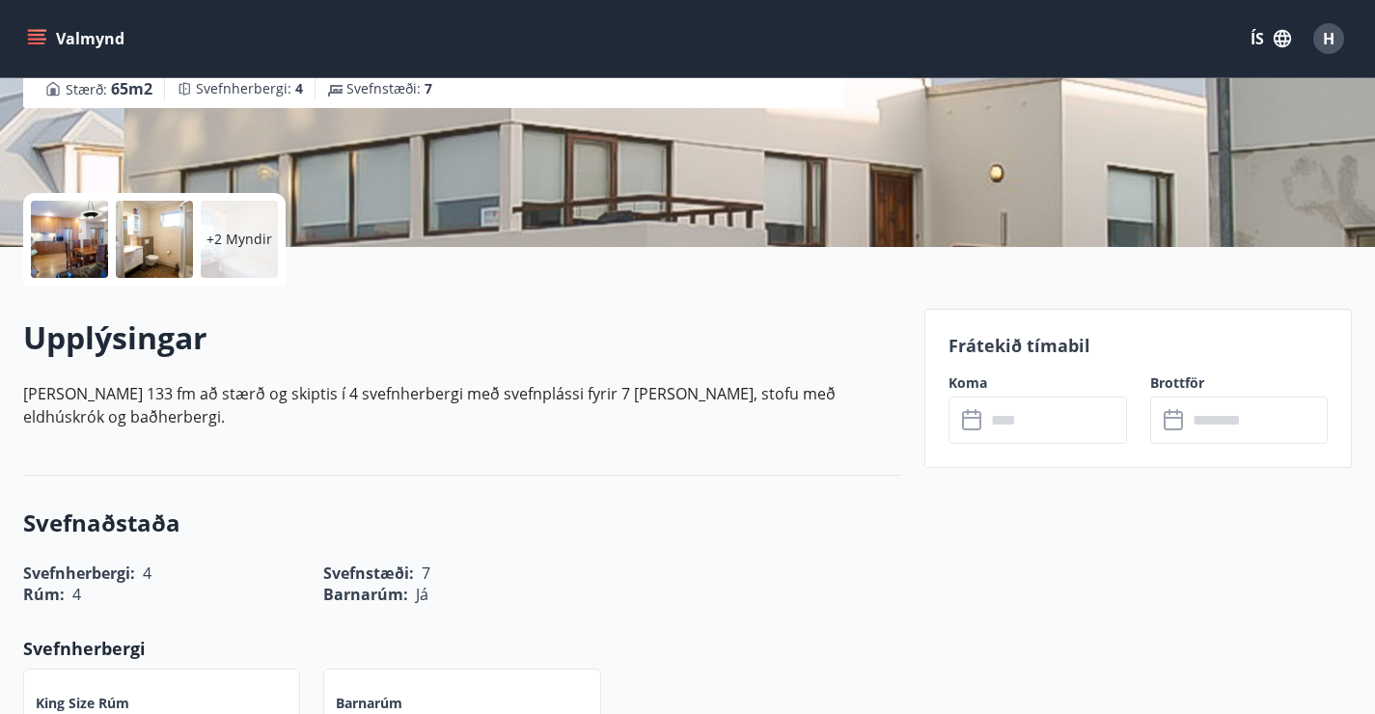
scroll to position [420, 0]
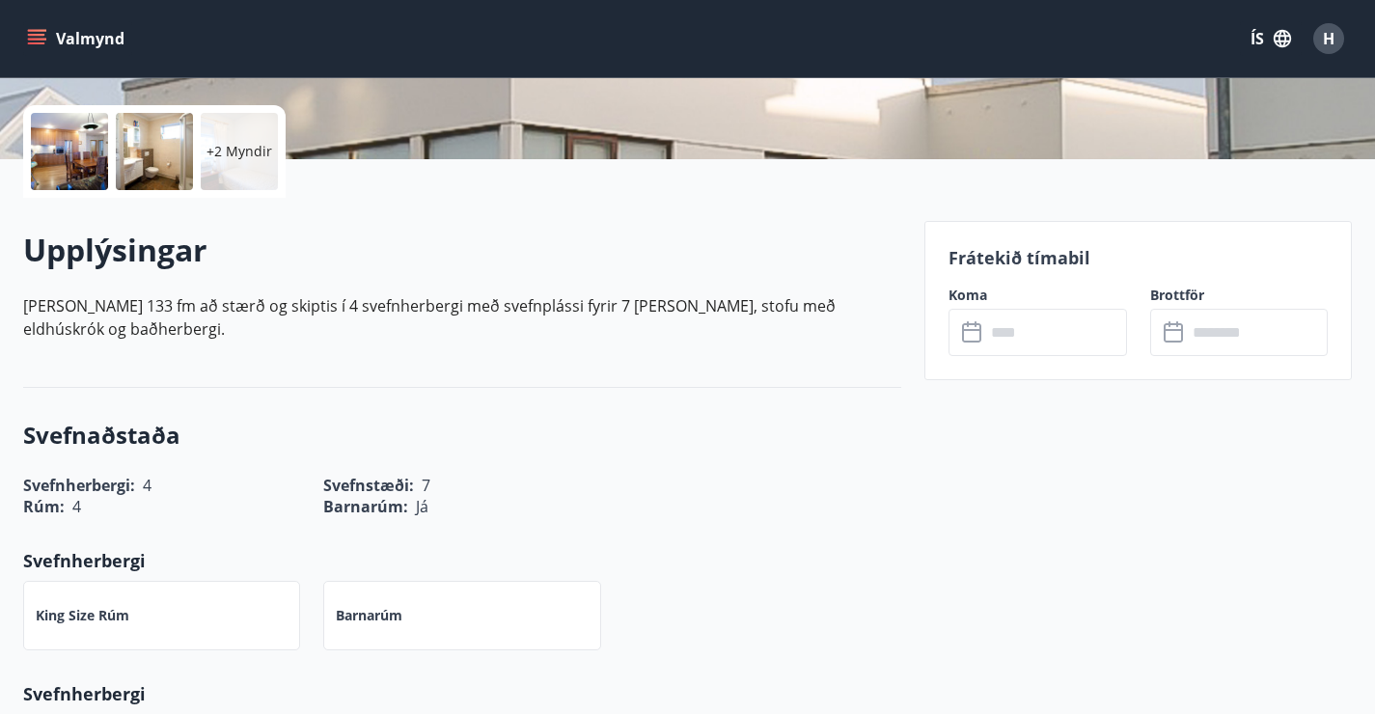
click at [1012, 325] on input "text" at bounding box center [1056, 332] width 142 height 47
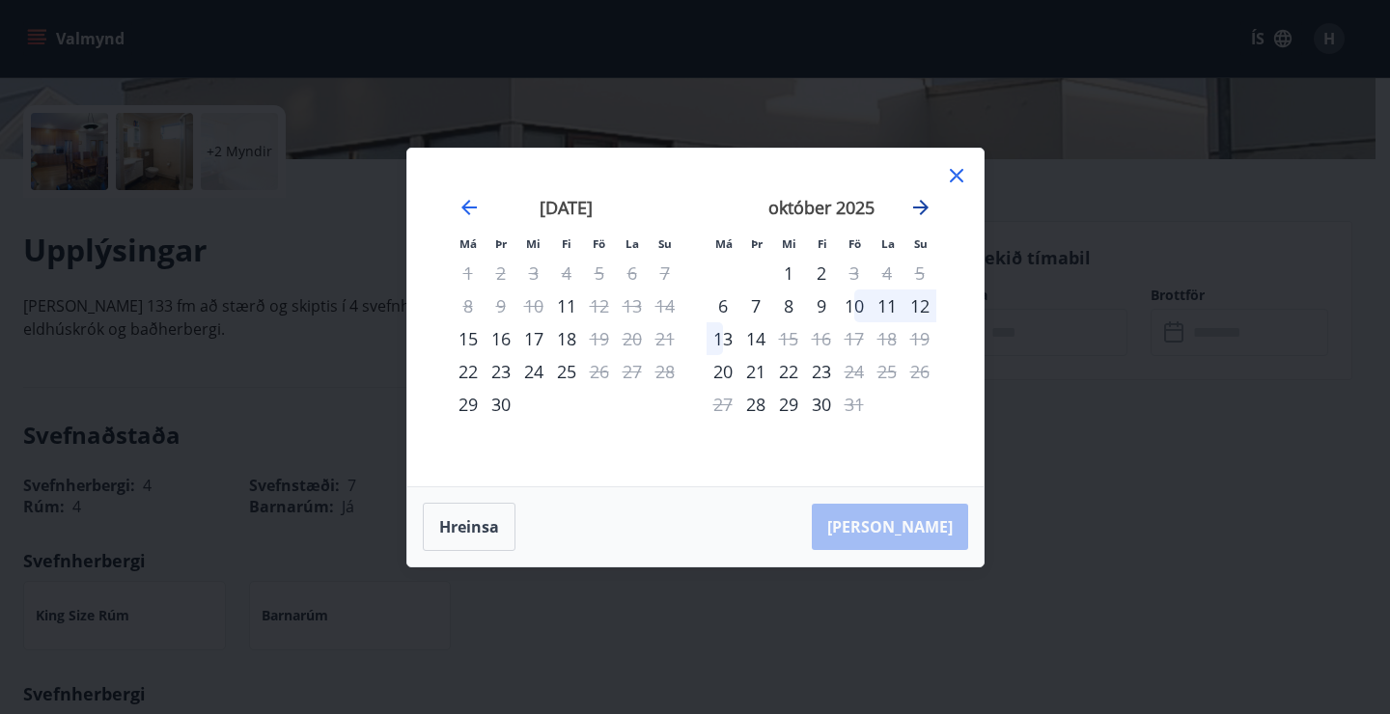
click at [922, 213] on icon "Move forward to switch to the next month." at bounding box center [920, 207] width 23 height 23
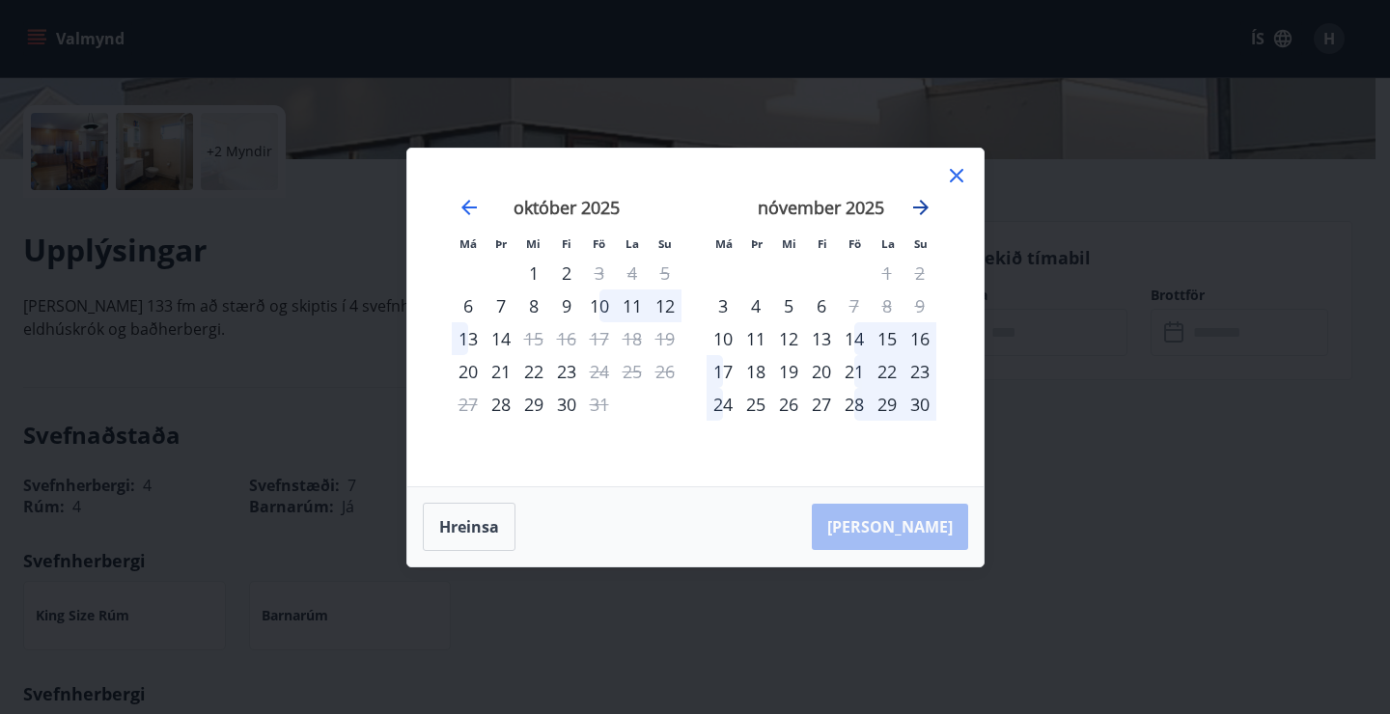
click at [922, 213] on icon "Move forward to switch to the next month." at bounding box center [920, 207] width 23 height 23
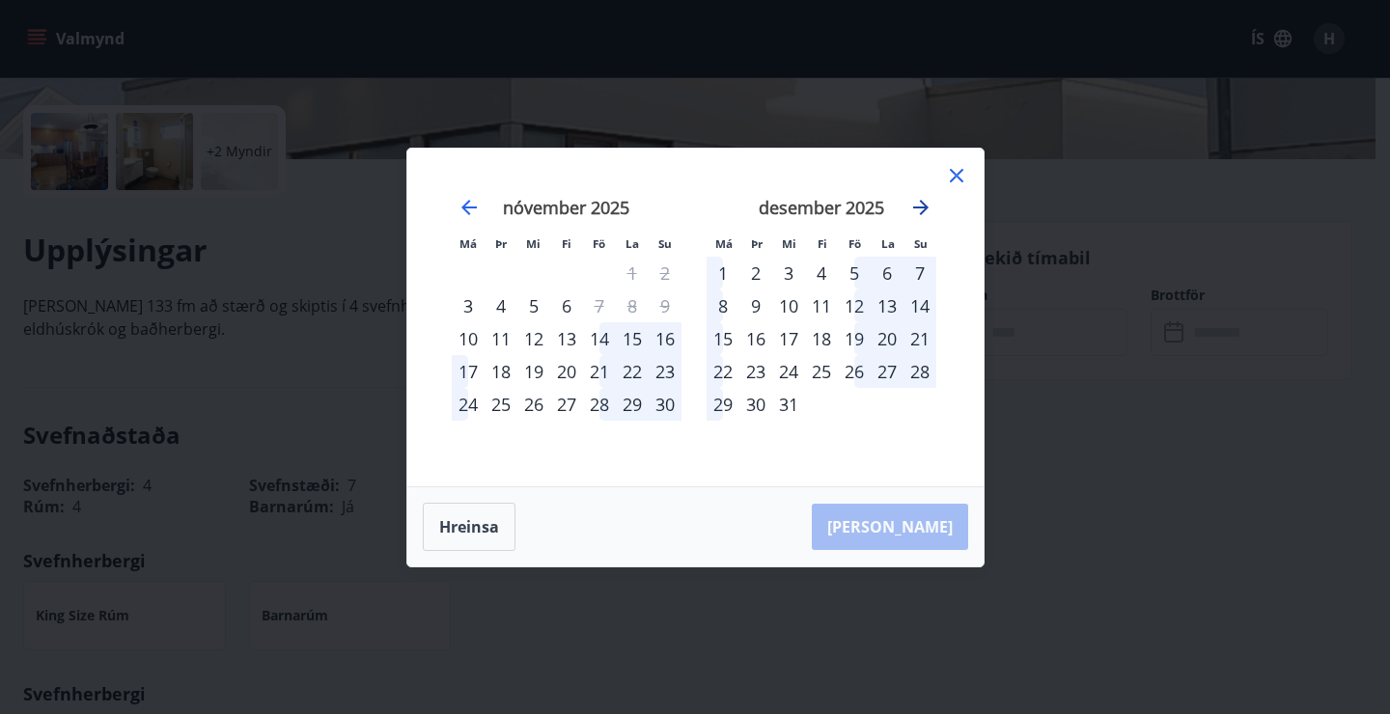
click at [922, 213] on icon "Move forward to switch to the next month." at bounding box center [920, 207] width 23 height 23
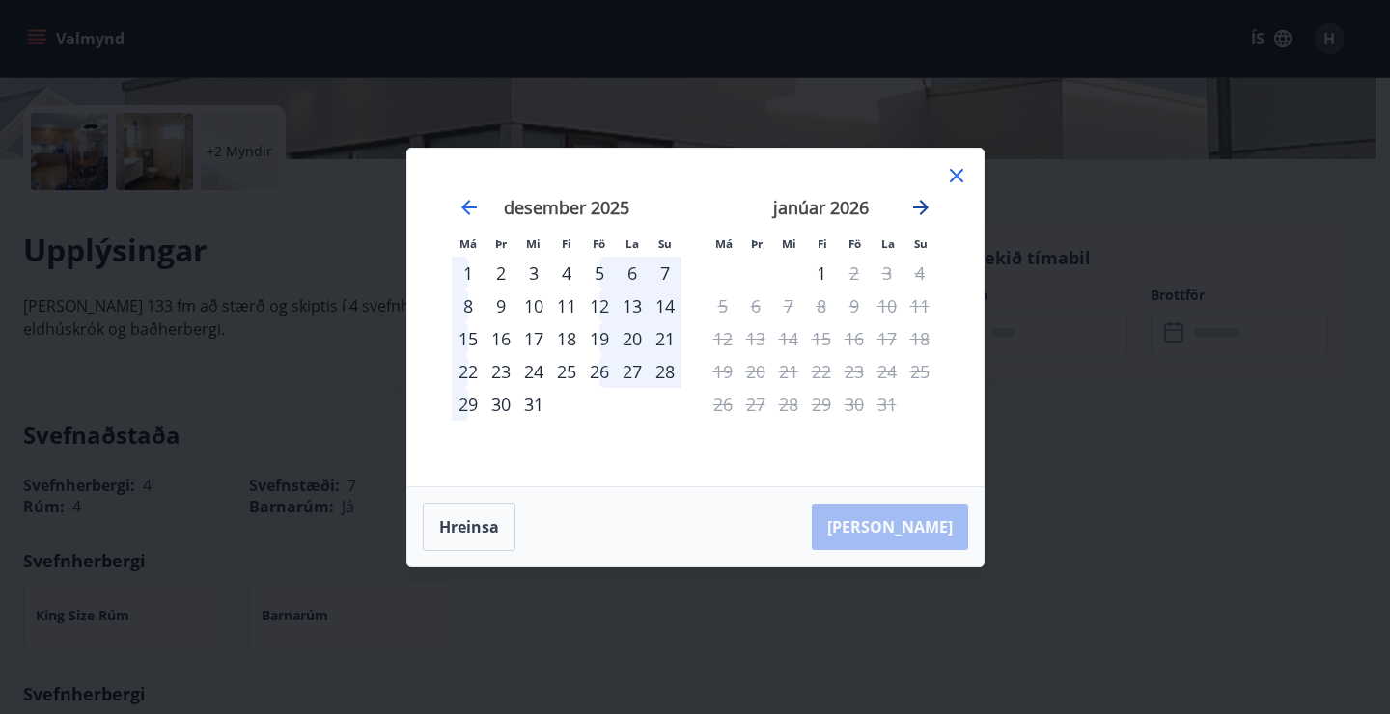
click at [922, 213] on icon "Move forward to switch to the next month." at bounding box center [920, 207] width 23 height 23
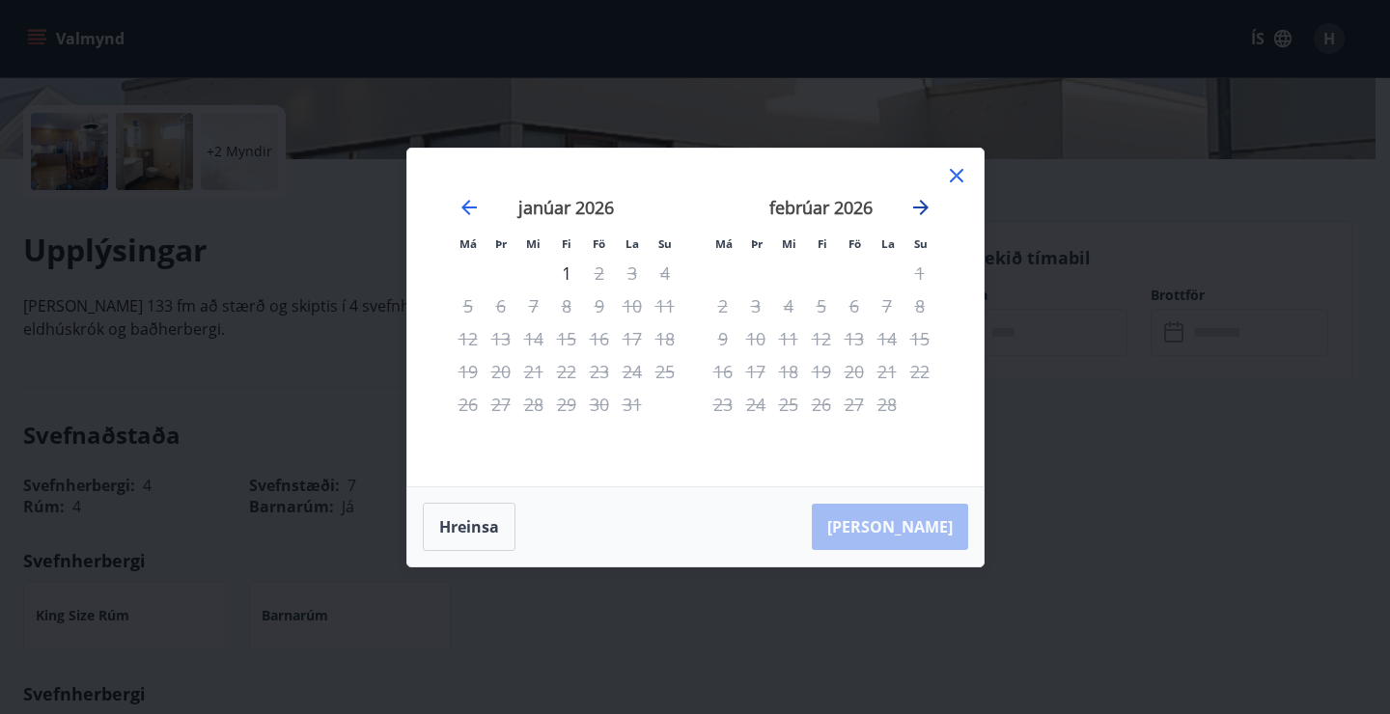
click at [922, 213] on icon "Move forward to switch to the next month." at bounding box center [920, 207] width 23 height 23
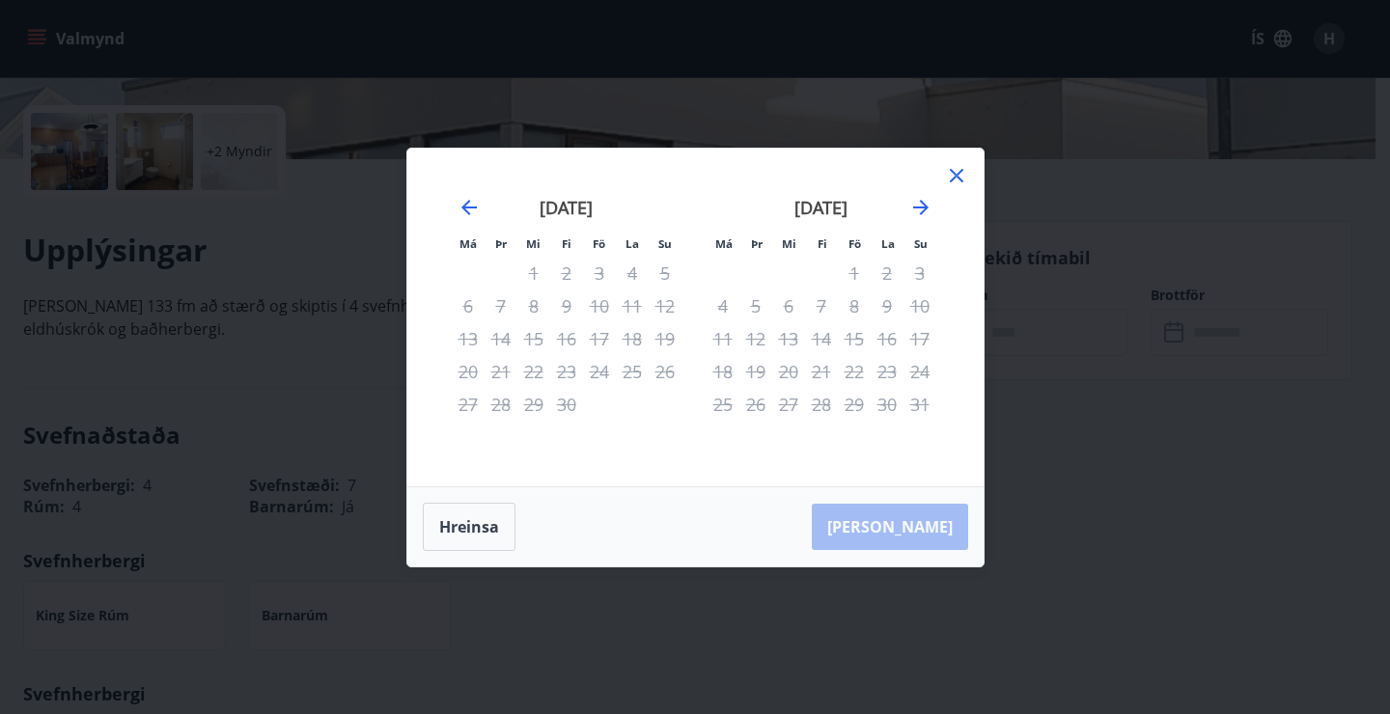
click at [962, 166] on icon at bounding box center [956, 175] width 23 height 23
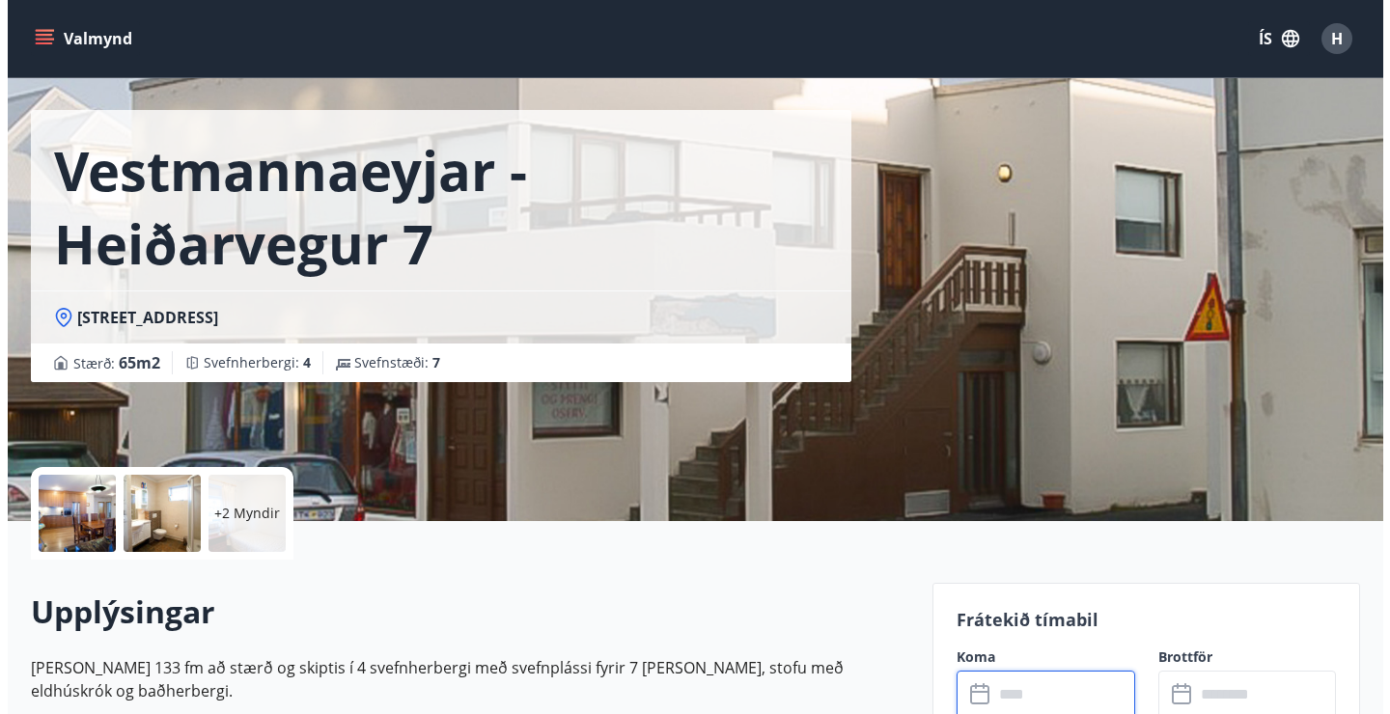
scroll to position [0, 0]
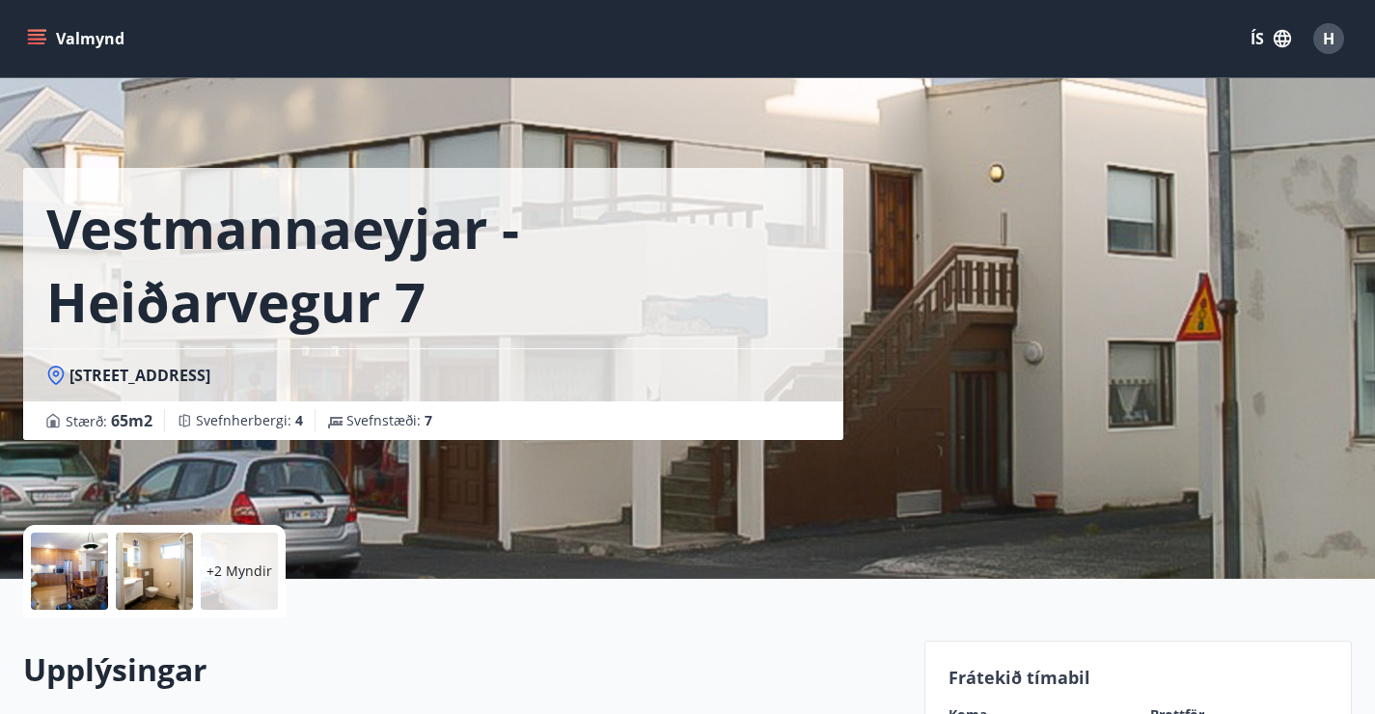
click at [84, 555] on div at bounding box center [69, 571] width 77 height 77
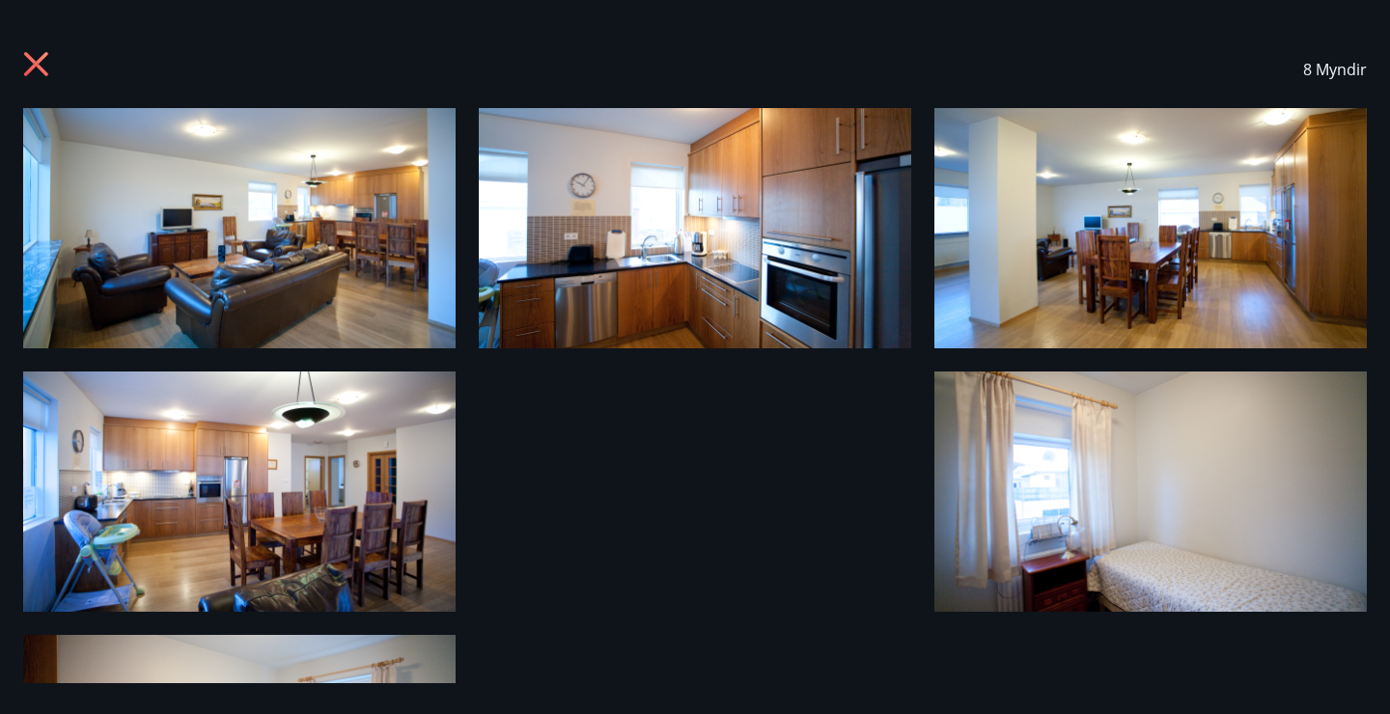
click at [326, 214] on img at bounding box center [239, 228] width 432 height 240
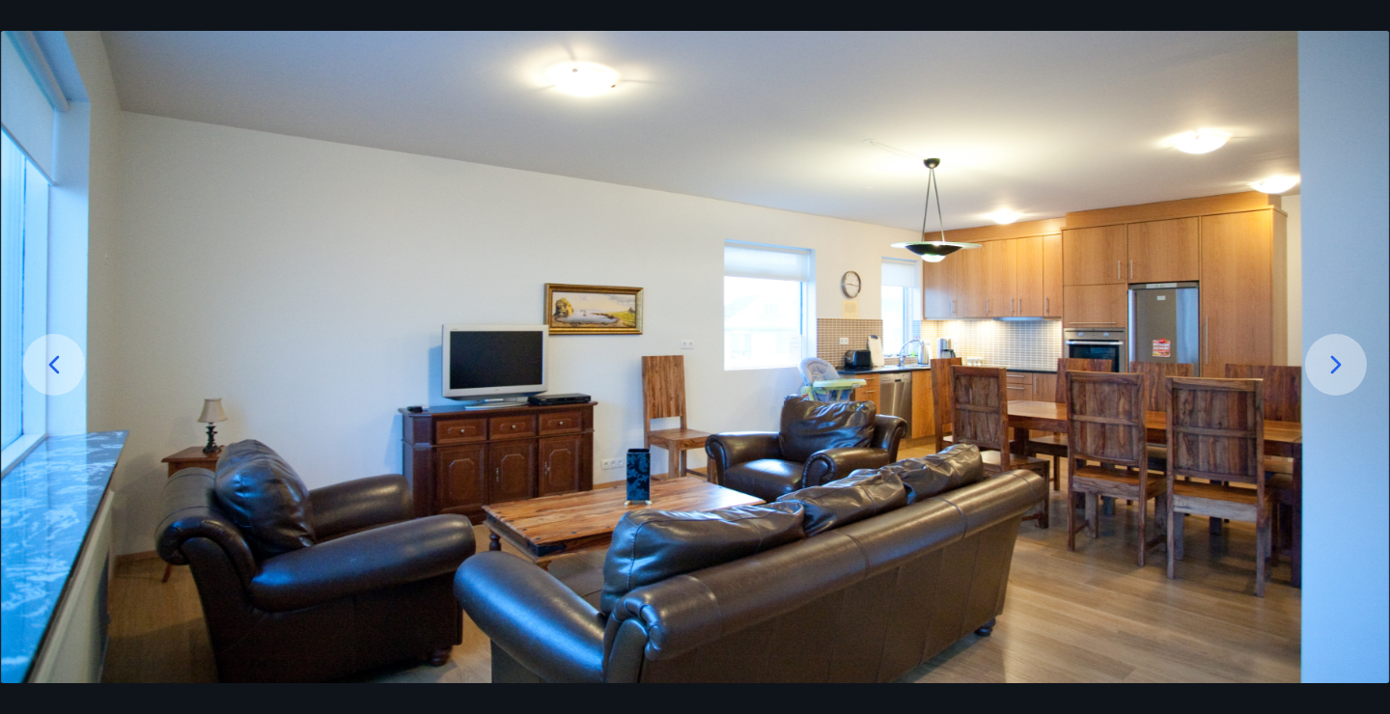
scroll to position [171, 0]
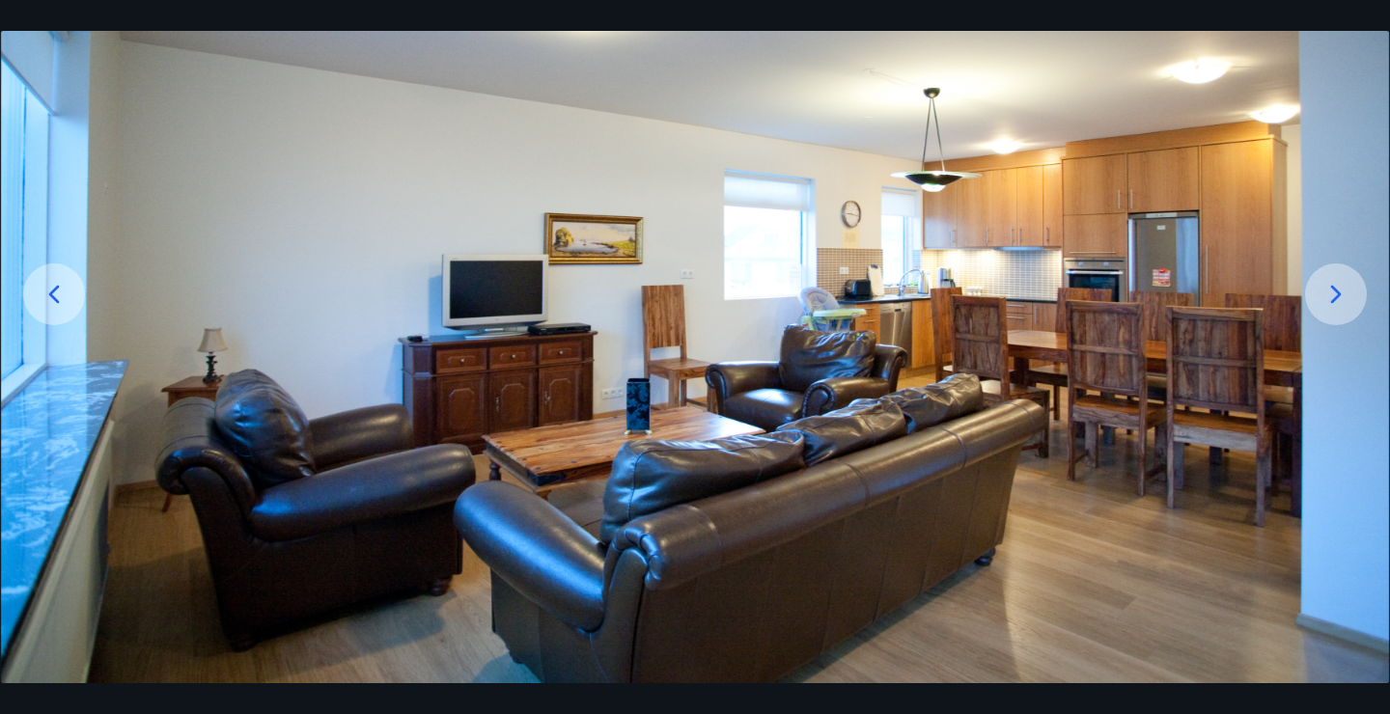
click at [1347, 273] on div at bounding box center [1336, 294] width 62 height 62
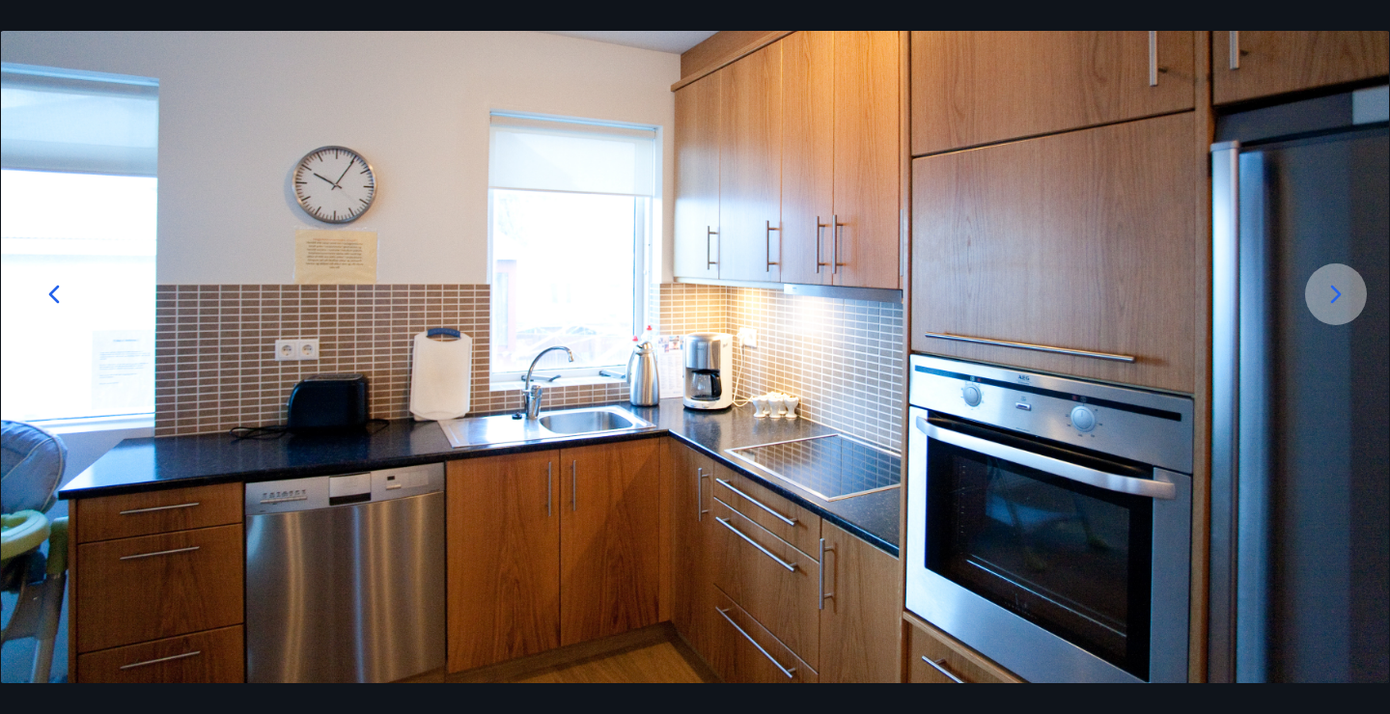
click at [1347, 273] on div at bounding box center [1336, 294] width 62 height 62
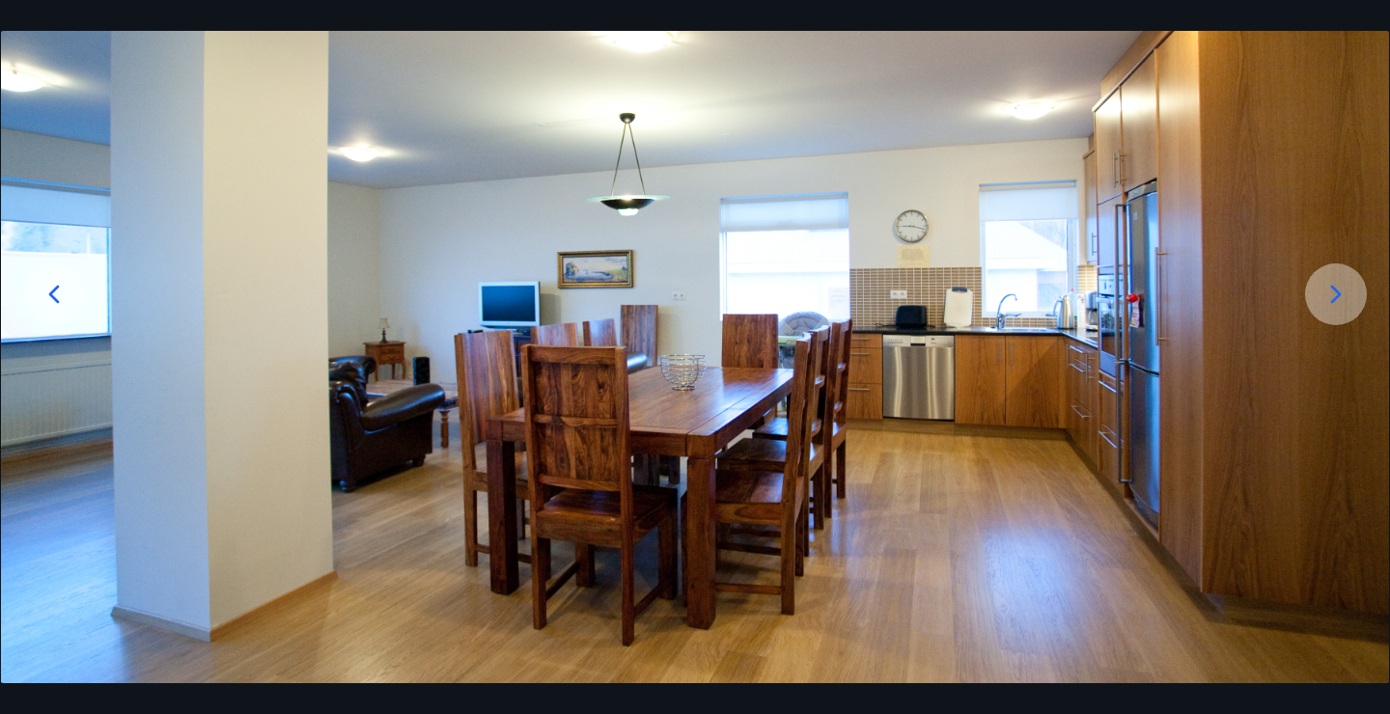
click at [1347, 273] on div at bounding box center [1336, 294] width 62 height 62
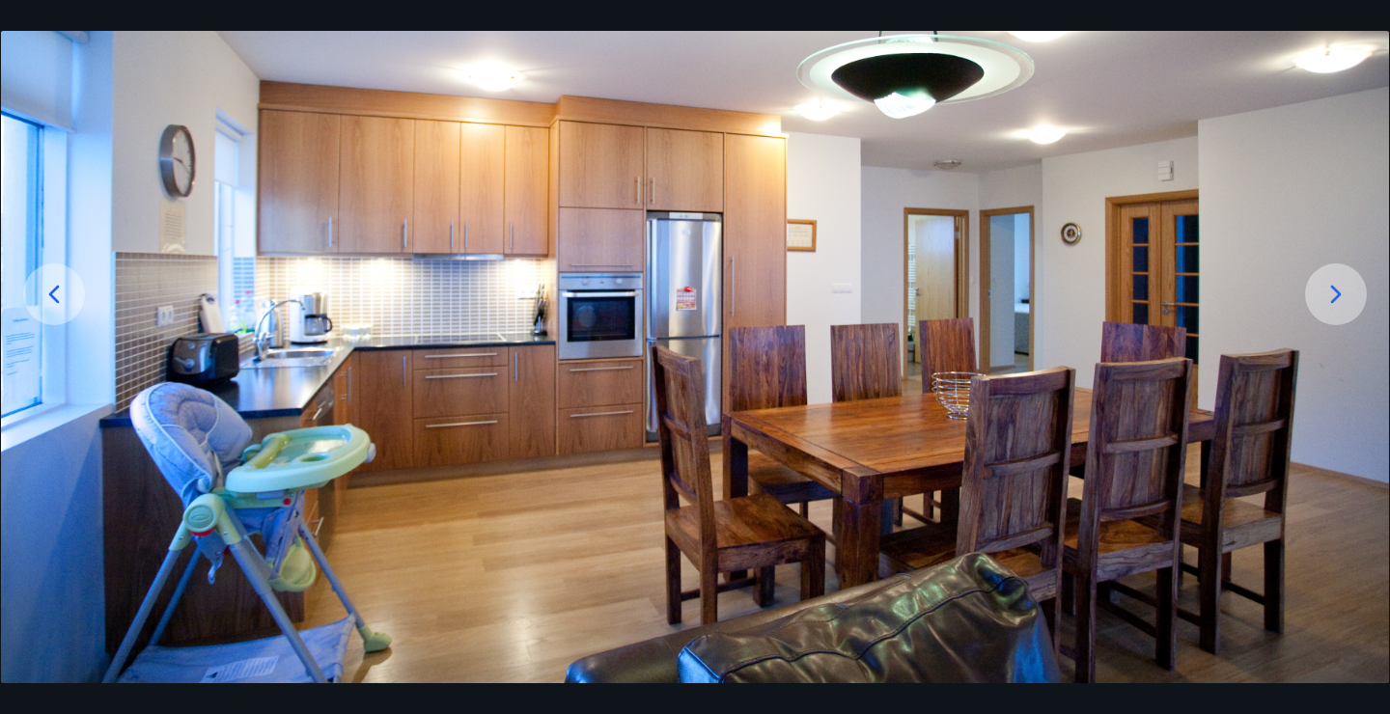
click at [1347, 273] on div at bounding box center [1336, 294] width 62 height 62
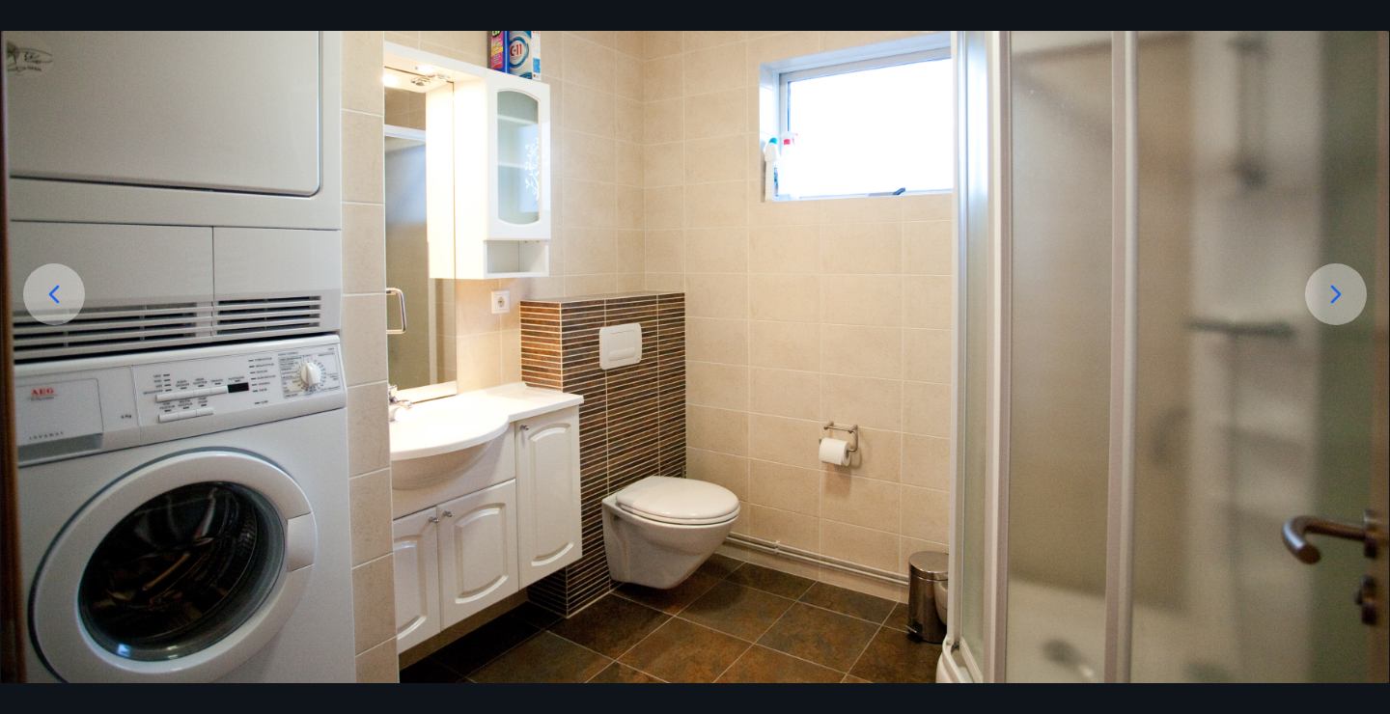
click at [1347, 273] on div at bounding box center [1336, 294] width 62 height 62
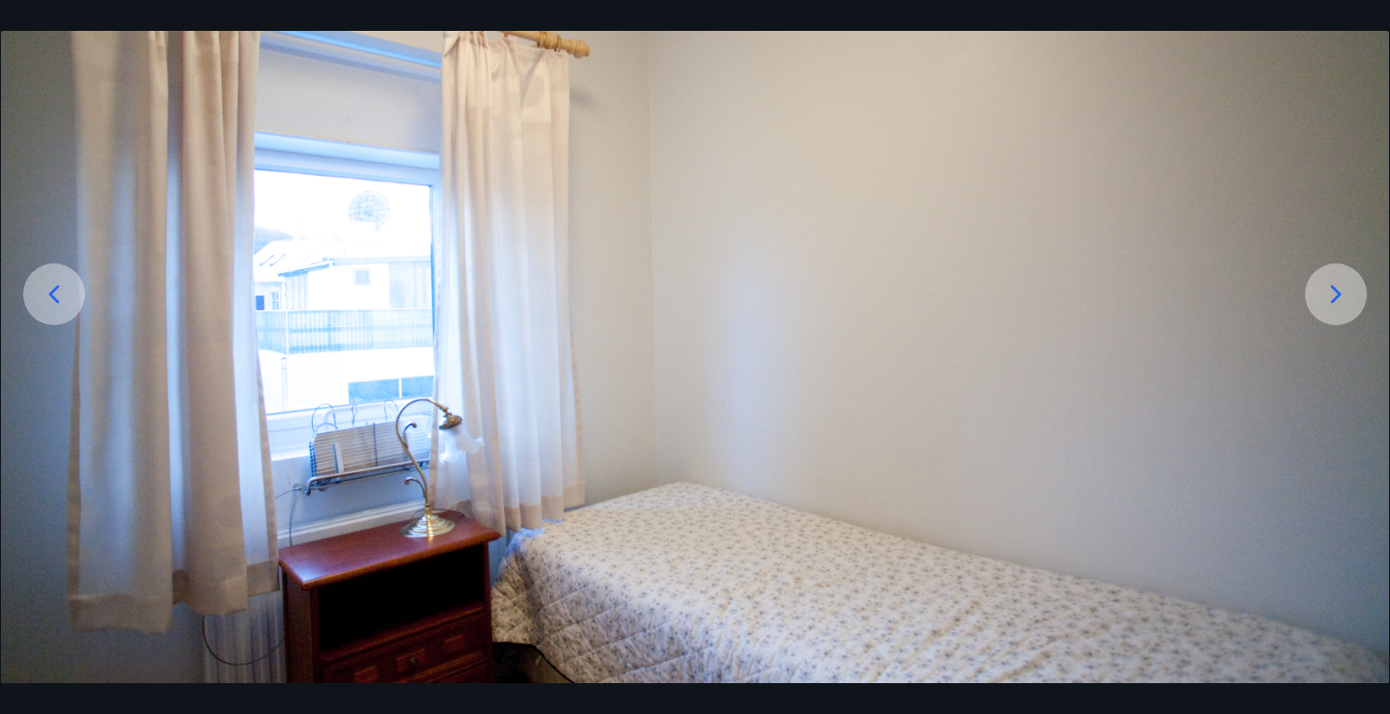
click at [1347, 273] on div at bounding box center [1336, 294] width 62 height 62
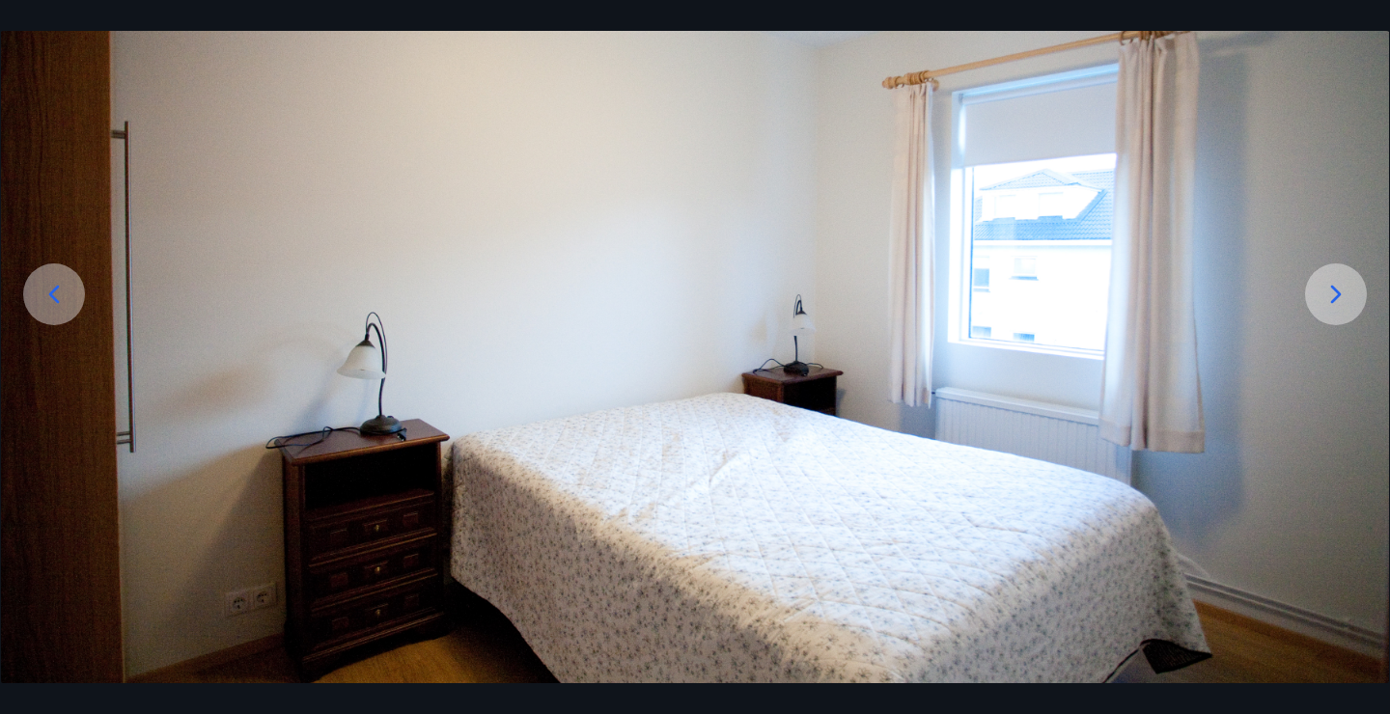
click at [1347, 273] on div at bounding box center [1336, 294] width 62 height 62
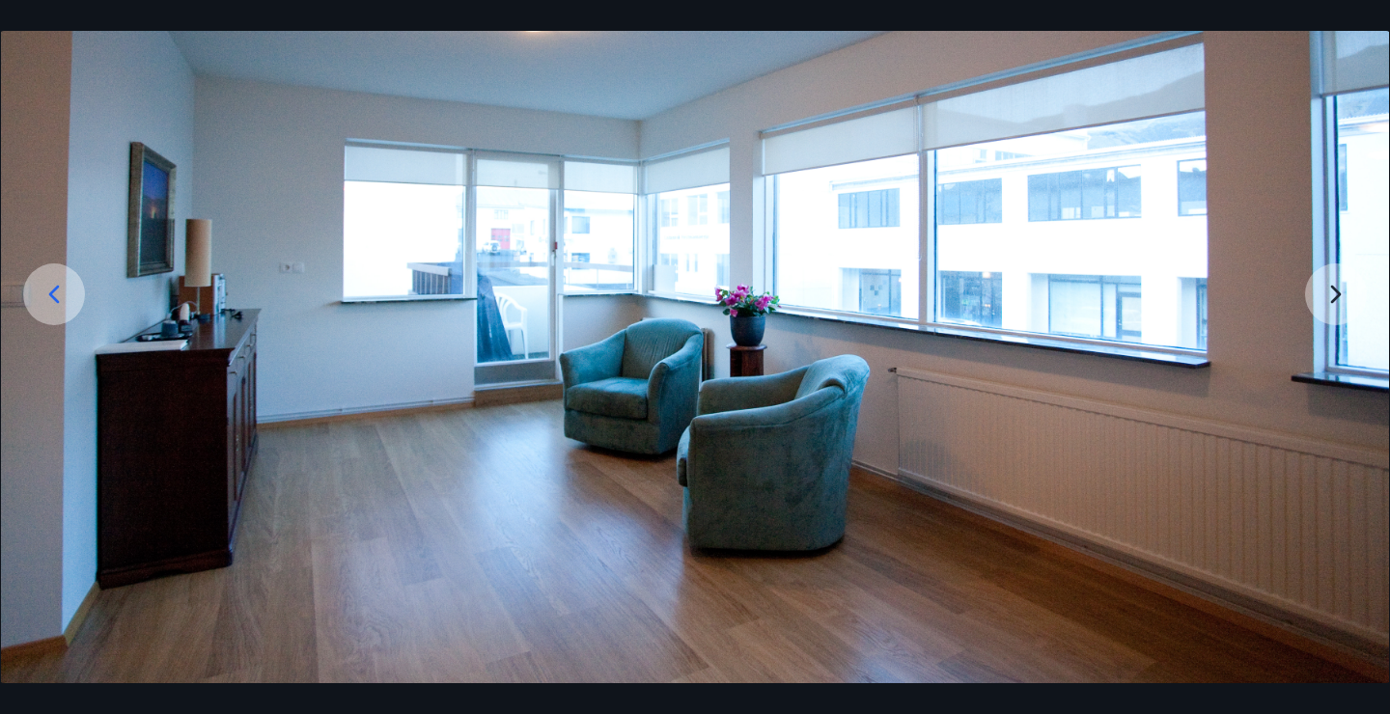
click at [1347, 273] on img at bounding box center [695, 322] width 1388 height 771
click at [1334, 304] on img at bounding box center [695, 322] width 1388 height 771
click at [1330, 289] on img at bounding box center [695, 322] width 1388 height 771
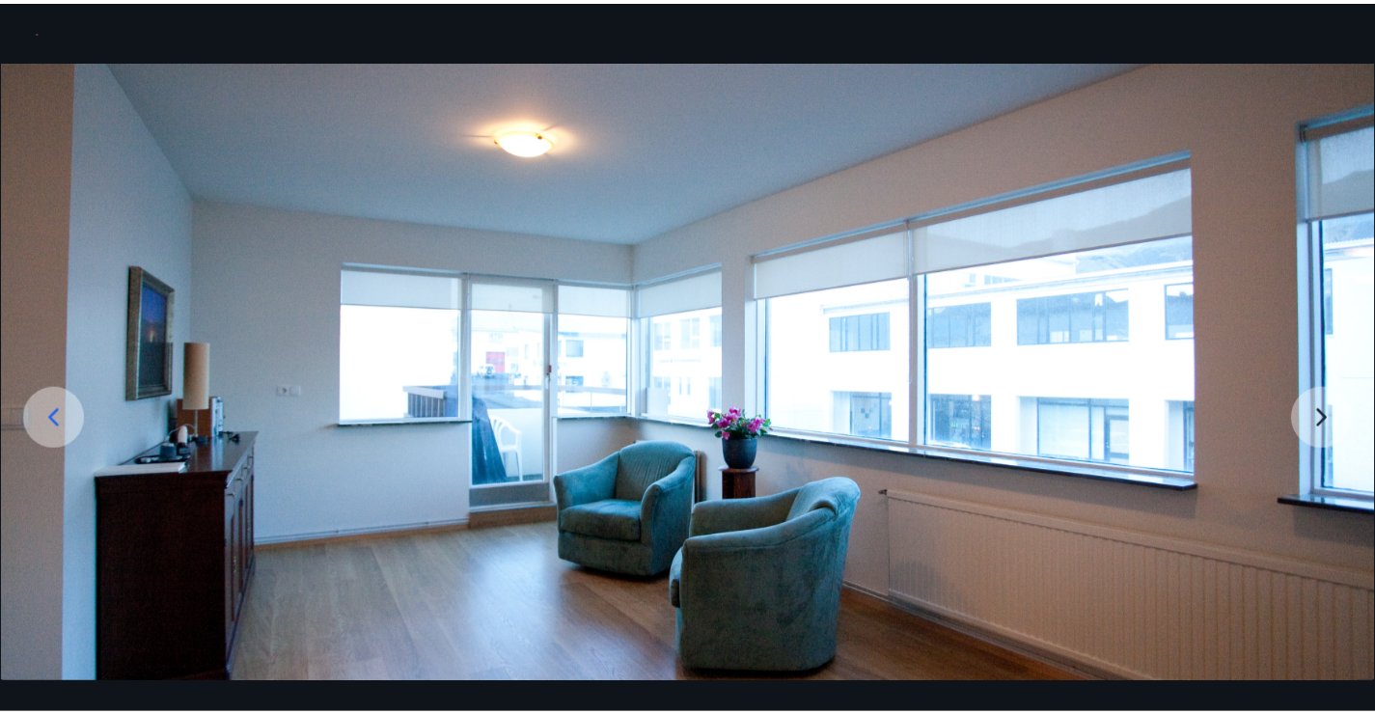
scroll to position [39, 0]
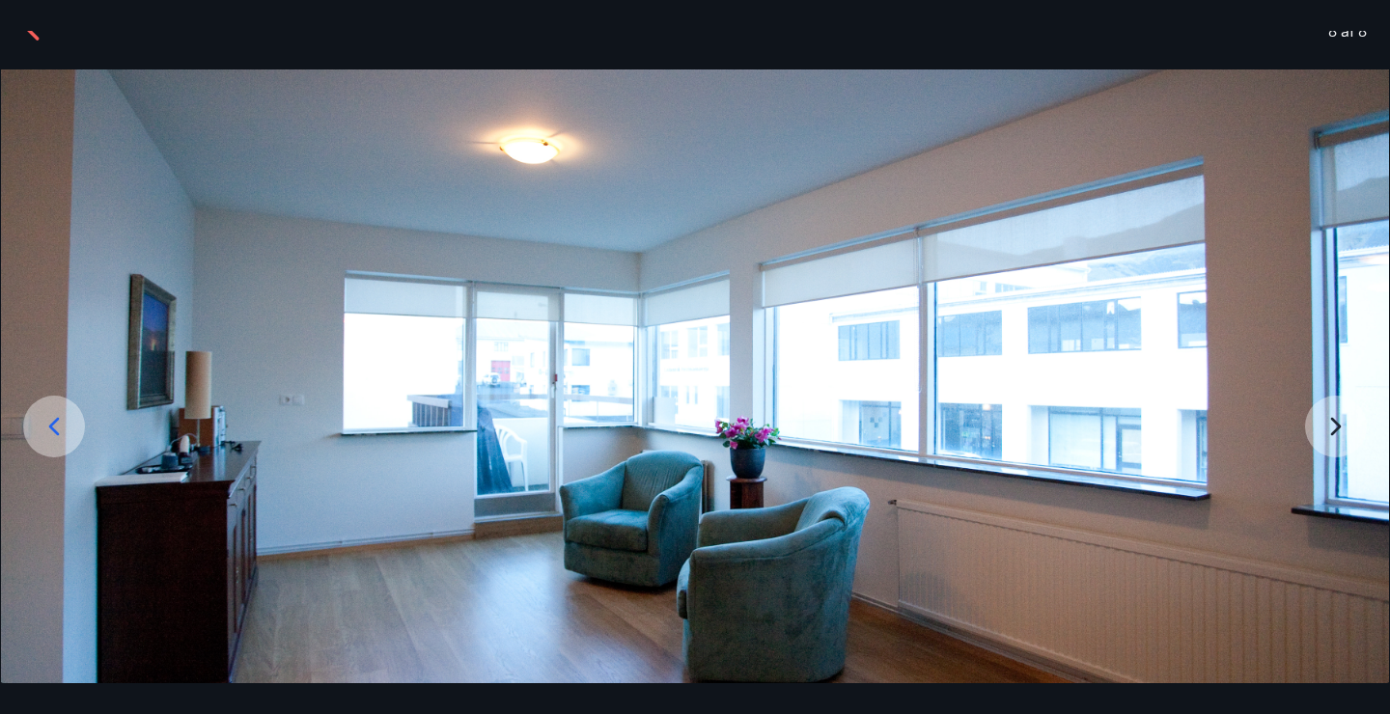
click at [1156, 42] on div "8 af 8" at bounding box center [695, 30] width 1390 height 77
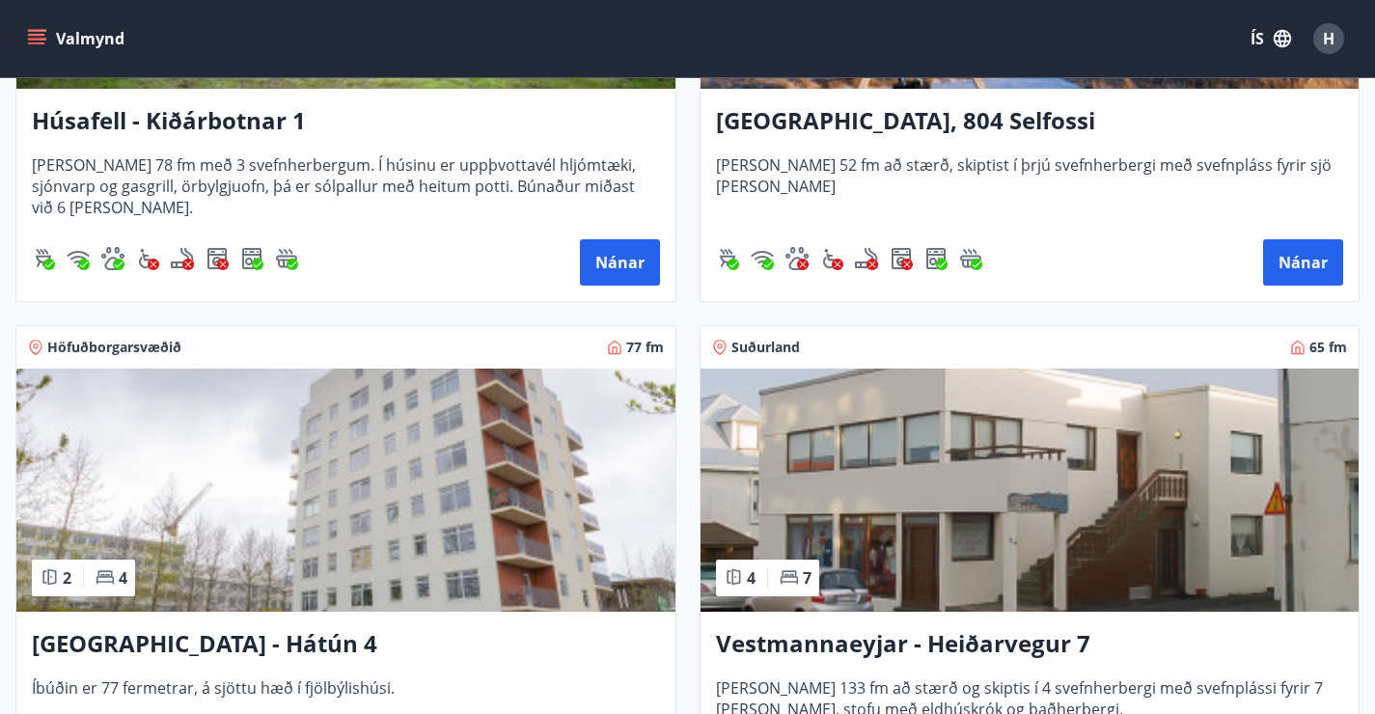
scroll to position [1843, 0]
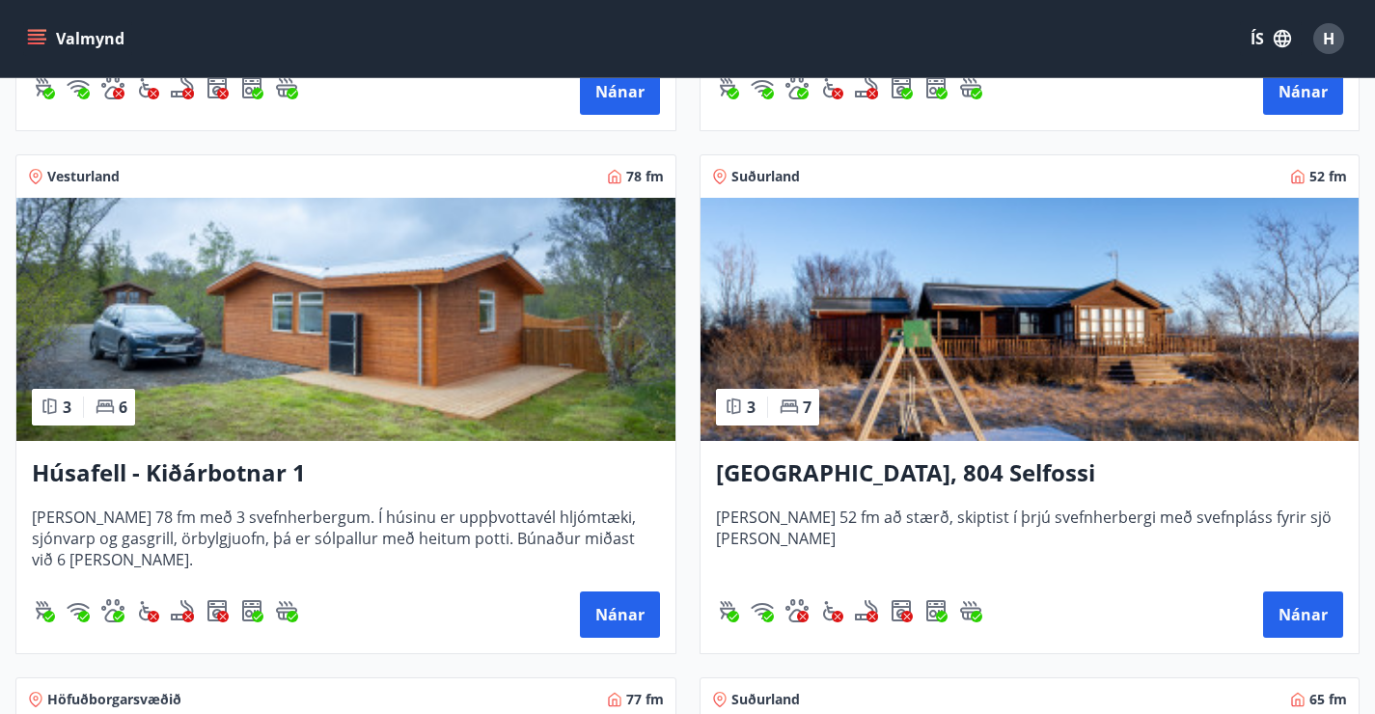
click at [27, 34] on icon "menu" at bounding box center [36, 38] width 19 height 19
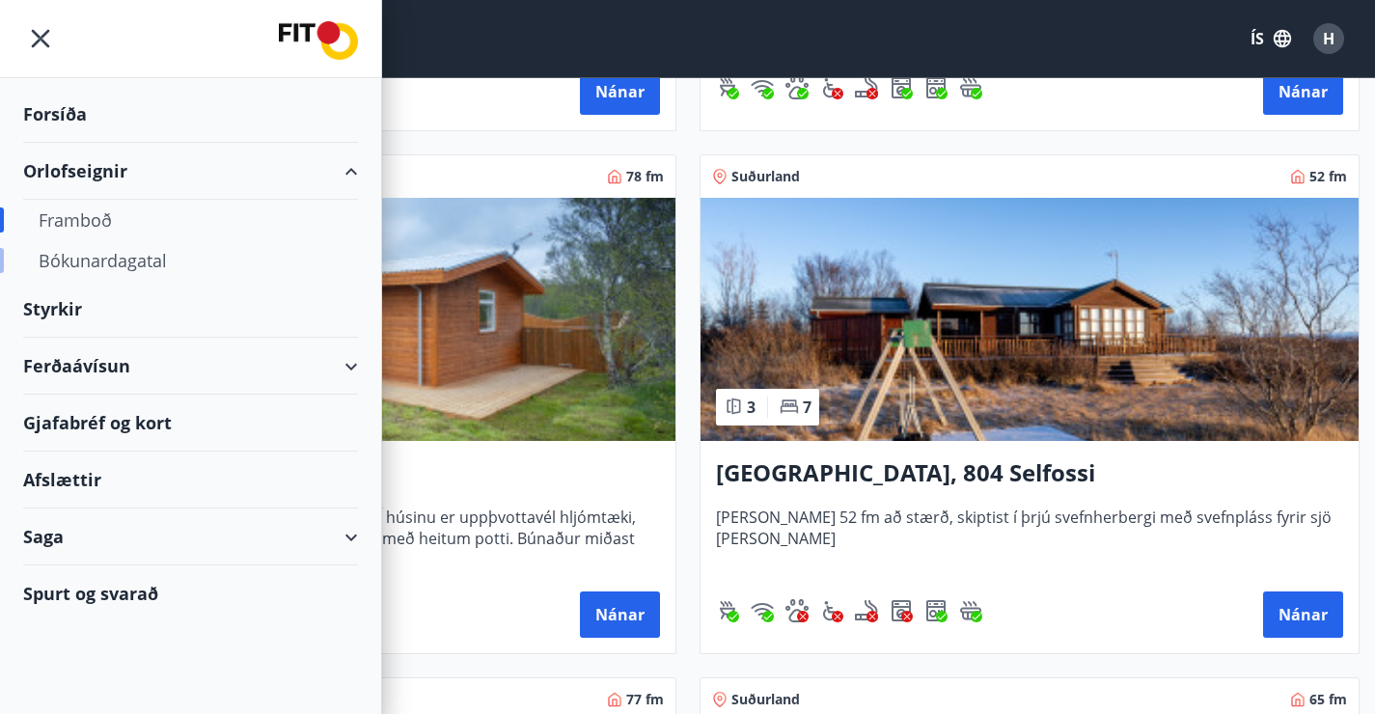
click at [104, 267] on div "Bókunardagatal" at bounding box center [191, 260] width 304 height 41
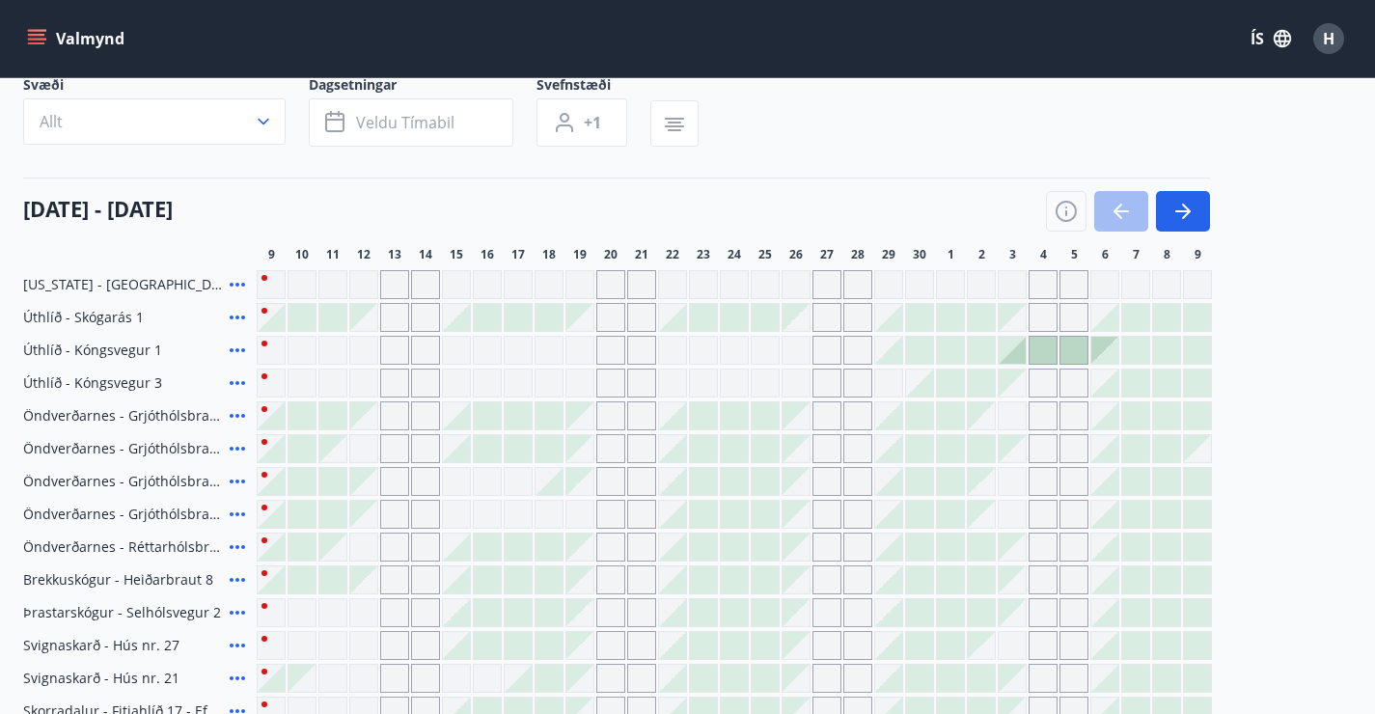
scroll to position [737, 0]
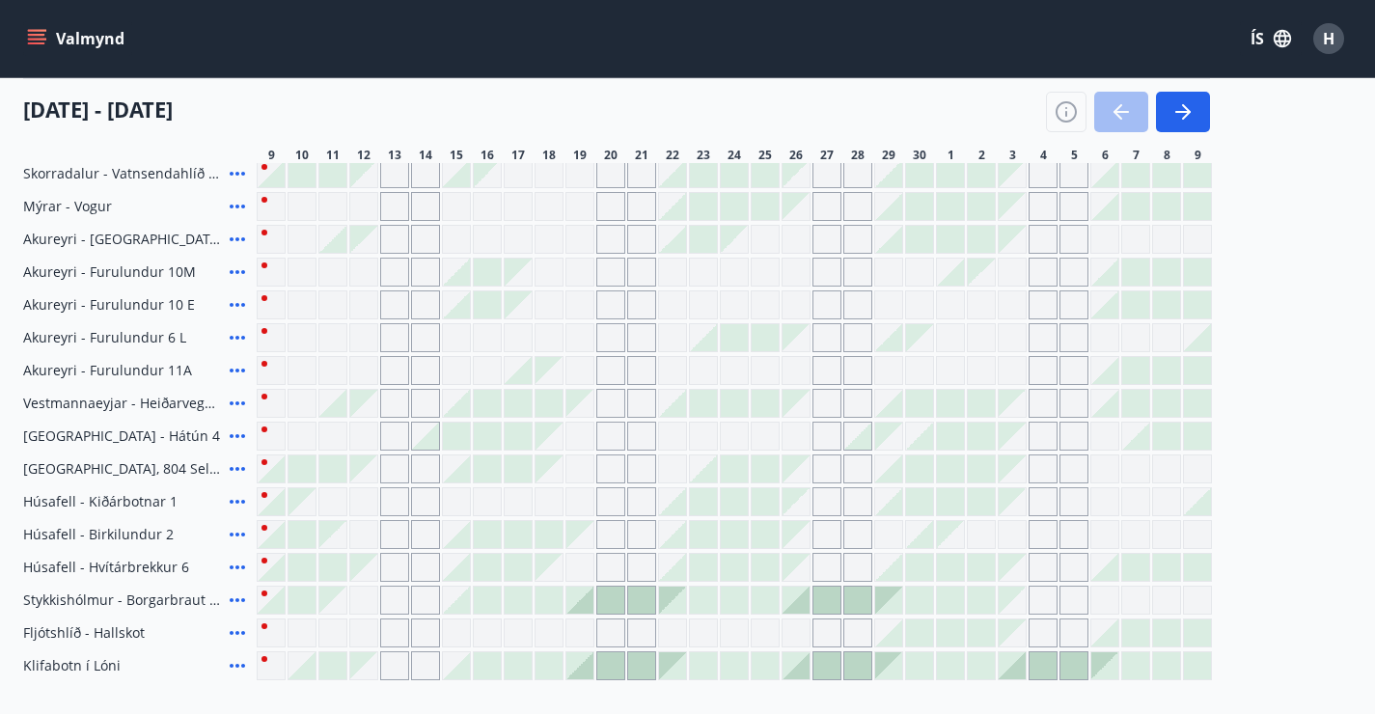
click at [625, 414] on div at bounding box center [735, 403] width 956 height 29
click at [679, 416] on div at bounding box center [672, 403] width 27 height 27
click at [703, 417] on div at bounding box center [703, 403] width 27 height 27
click at [745, 417] on div at bounding box center [734, 403] width 27 height 27
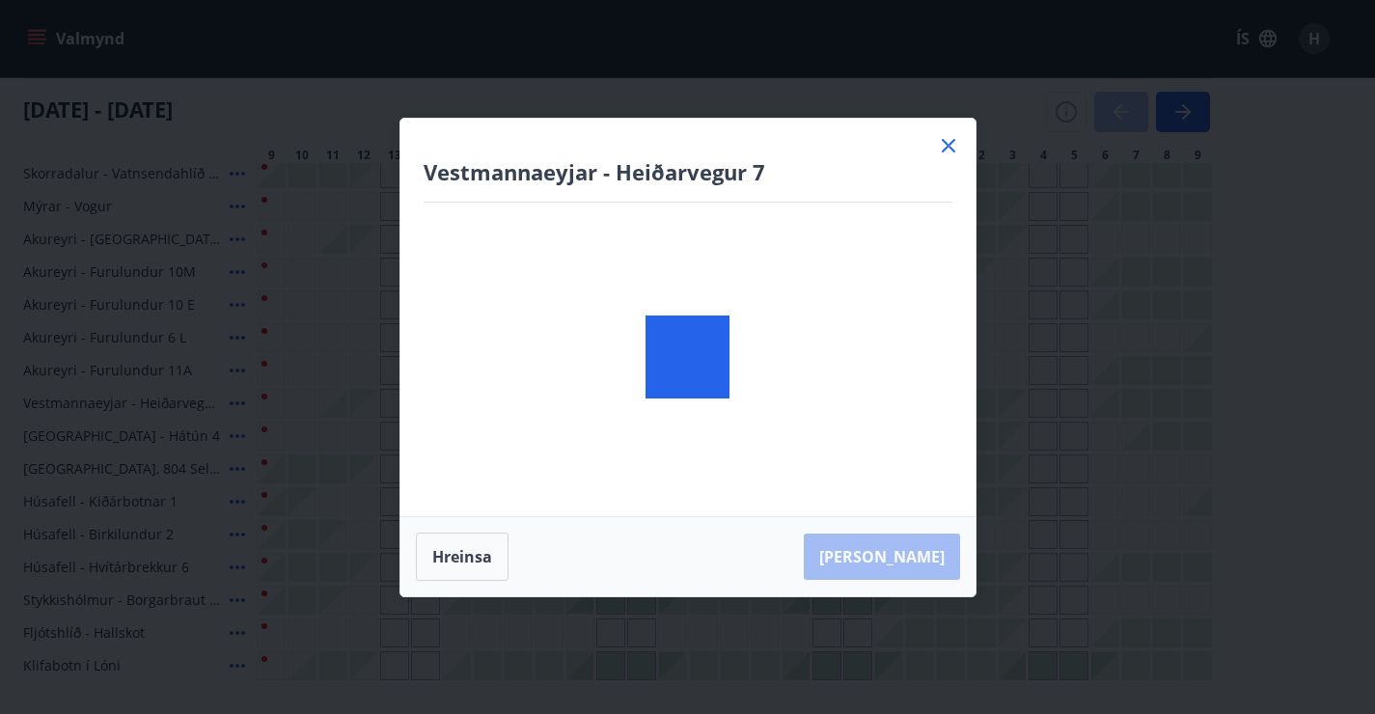
scroll to position [0, 0]
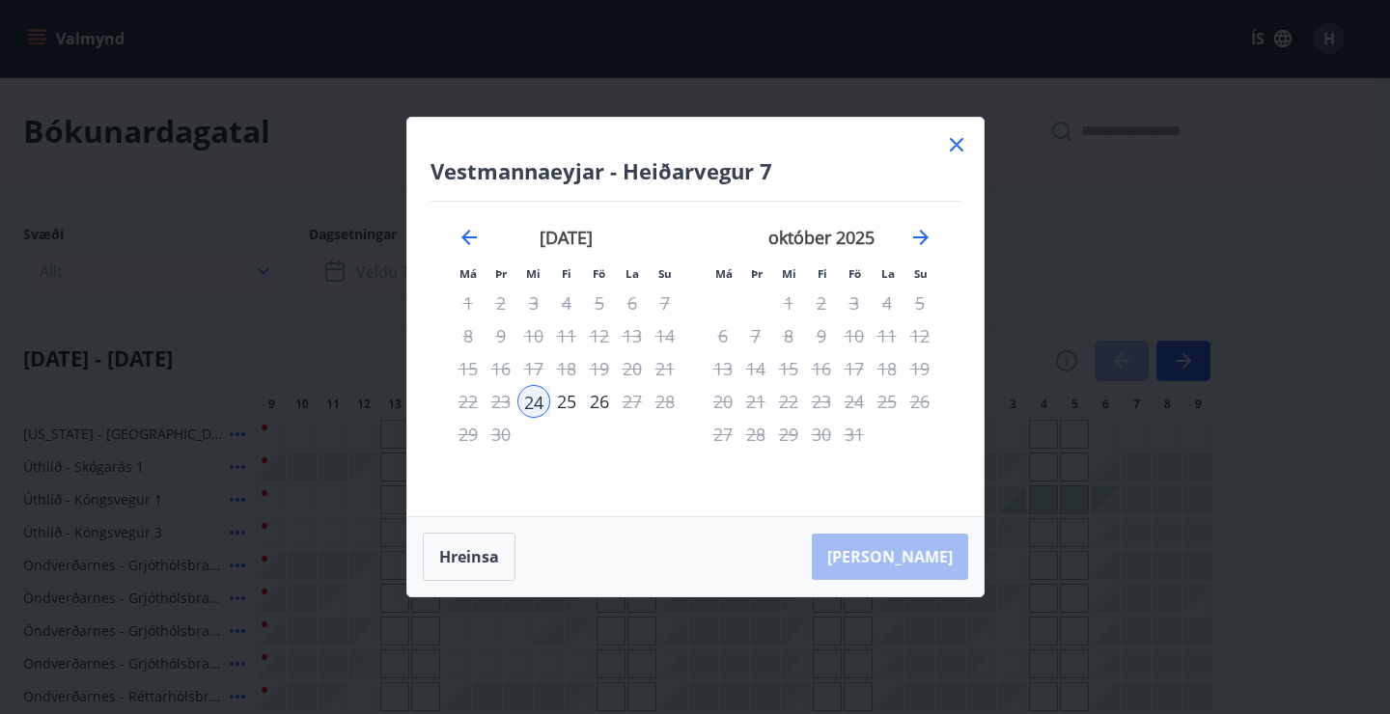
click at [953, 147] on icon at bounding box center [957, 145] width 14 height 14
click at [953, 147] on div "Bókunardagatal" at bounding box center [687, 131] width 1375 height 109
click at [957, 144] on div "Bókunardagatal" at bounding box center [687, 131] width 1375 height 109
